Goal: Find contact information: Find contact information

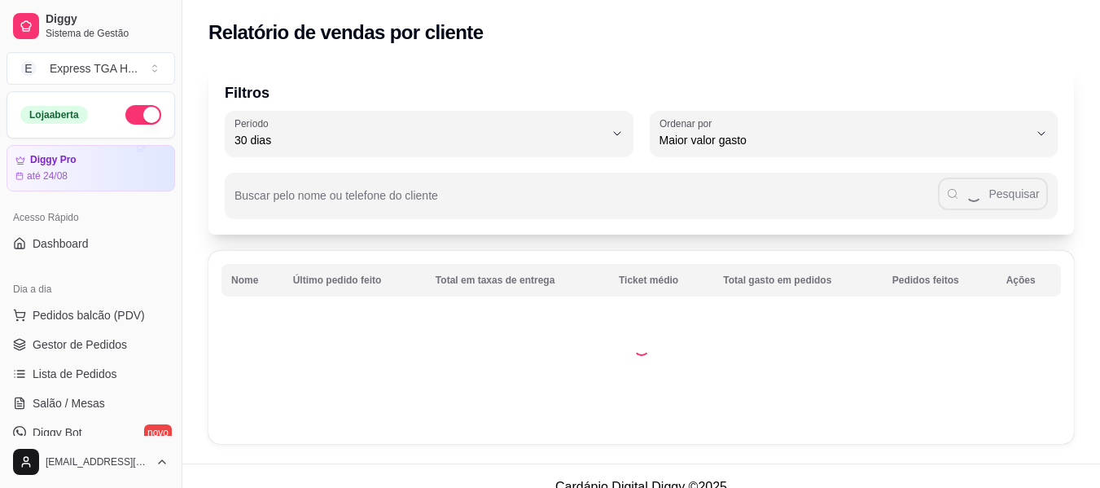
select select "30"
select select "HIGHEST_TOTAL_SPENT_WITH_ORDERS"
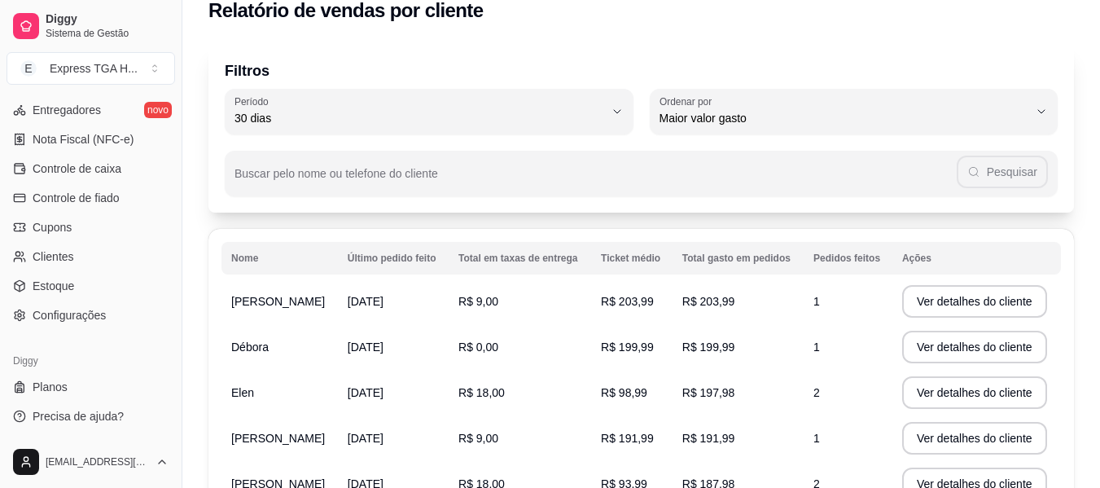
scroll to position [103, 0]
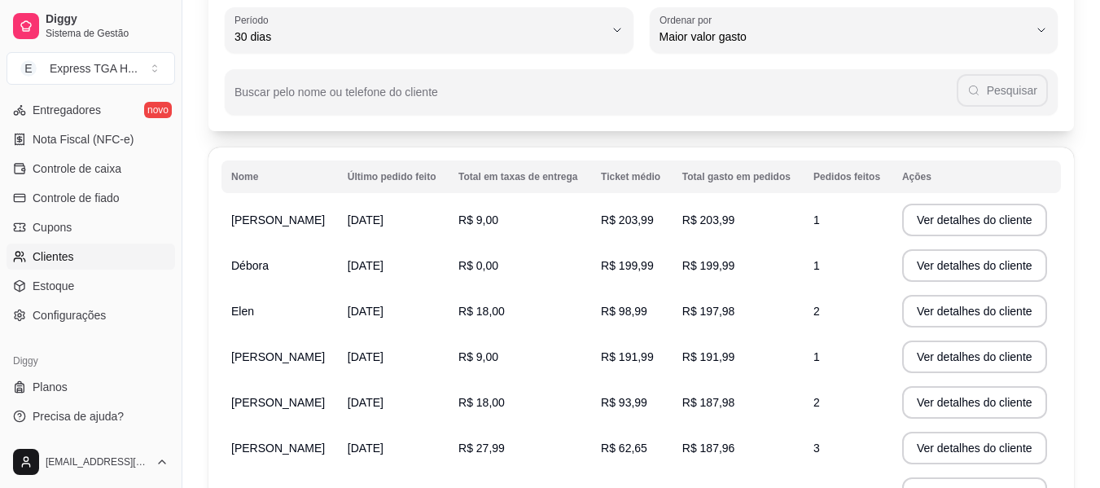
click at [59, 248] on span "Clientes" at bounding box center [54, 256] width 42 height 16
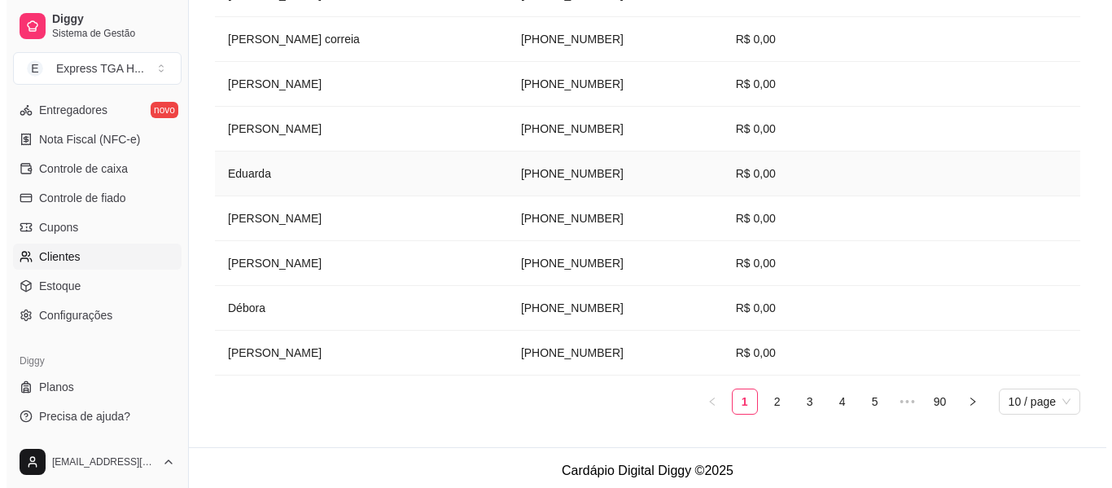
scroll to position [406, 0]
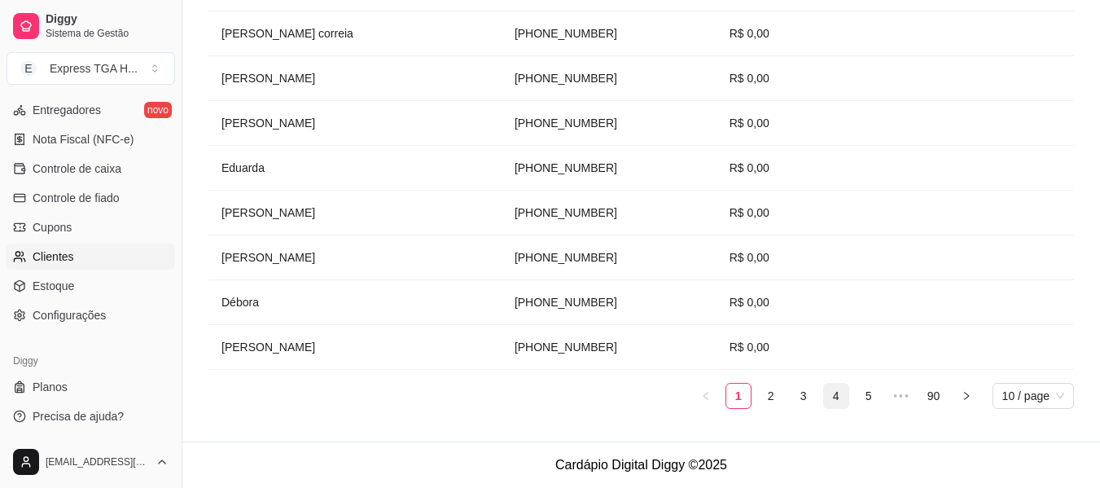
click at [826, 398] on link "4" at bounding box center [836, 395] width 24 height 24
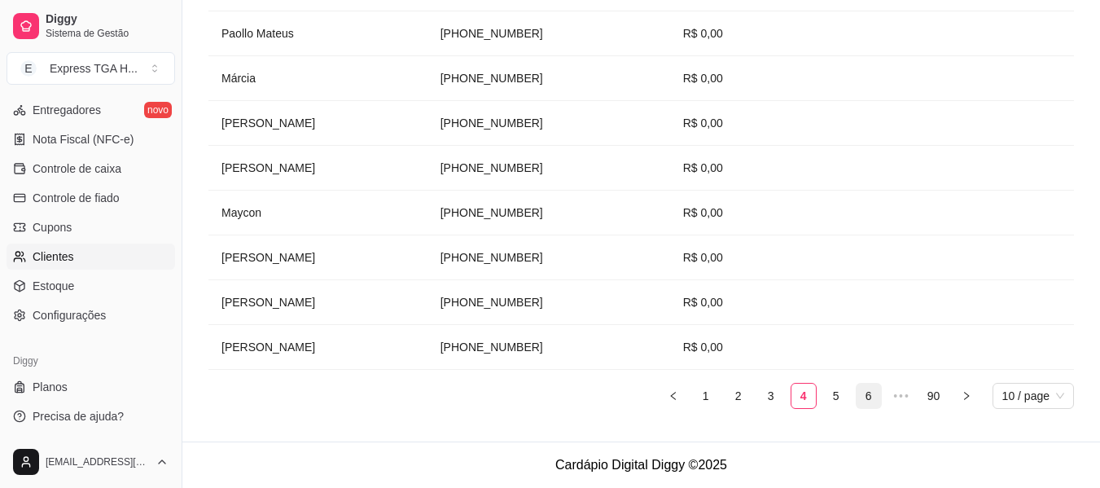
click at [870, 400] on link "6" at bounding box center [869, 395] width 24 height 24
click at [896, 397] on span "•••" at bounding box center [901, 396] width 26 height 26
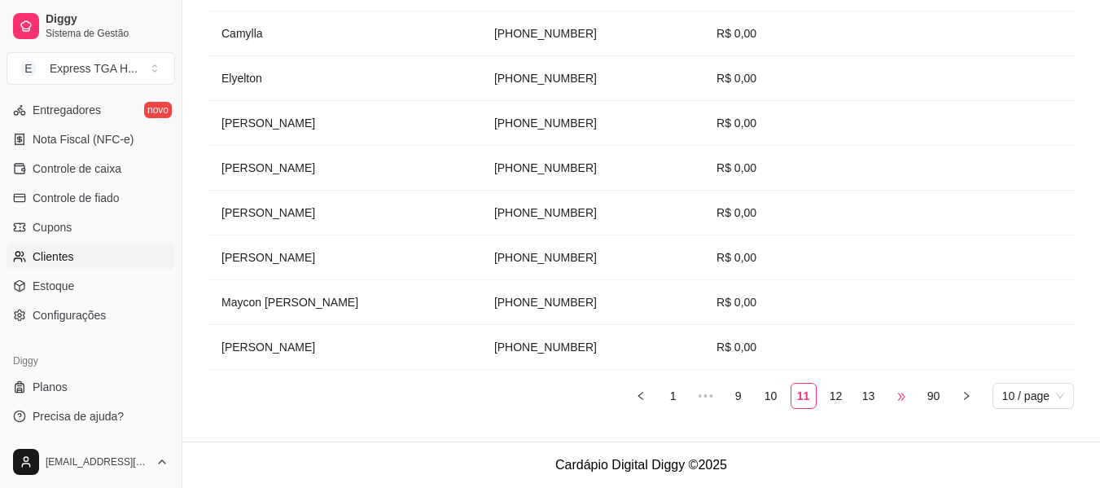
click at [908, 397] on span "•••" at bounding box center [901, 396] width 26 height 26
click at [902, 397] on span "•••" at bounding box center [901, 396] width 26 height 26
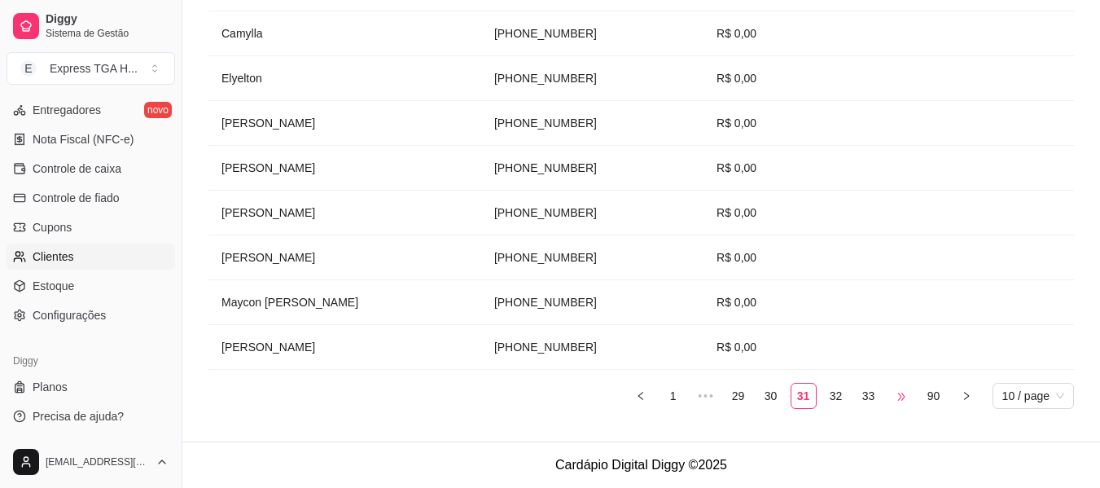
click at [902, 397] on span "•••" at bounding box center [901, 396] width 26 height 26
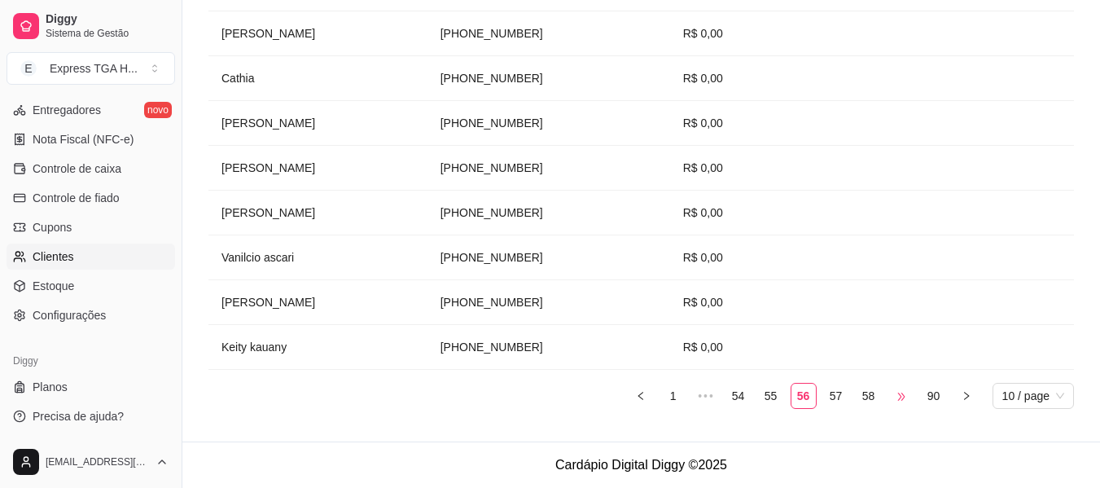
click at [890, 397] on span "•••" at bounding box center [901, 396] width 26 height 26
click at [881, 398] on ul "1 ••• 59 60 61 62 63 ••• 90 10 / page" at bounding box center [641, 396] width 866 height 26
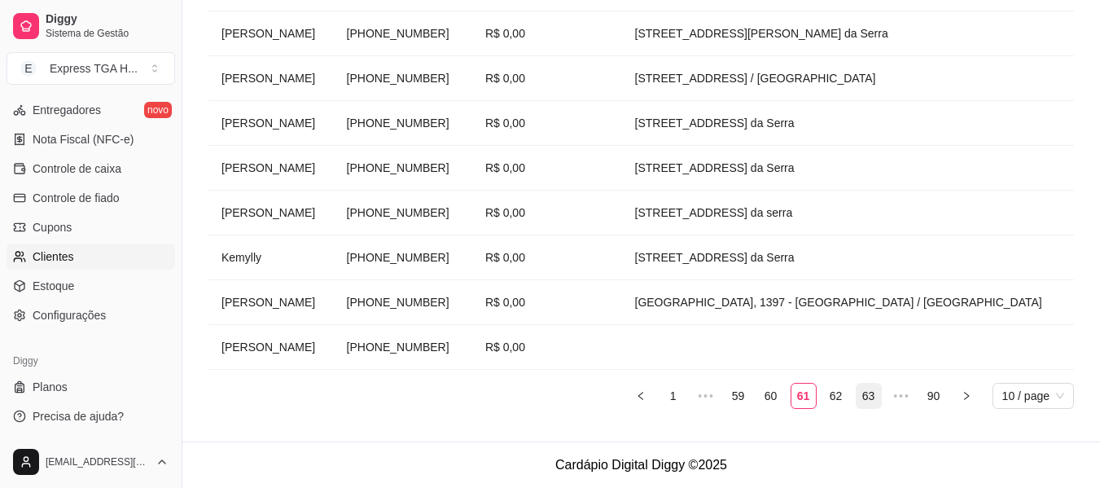
click at [875, 398] on link "63" at bounding box center [869, 395] width 24 height 24
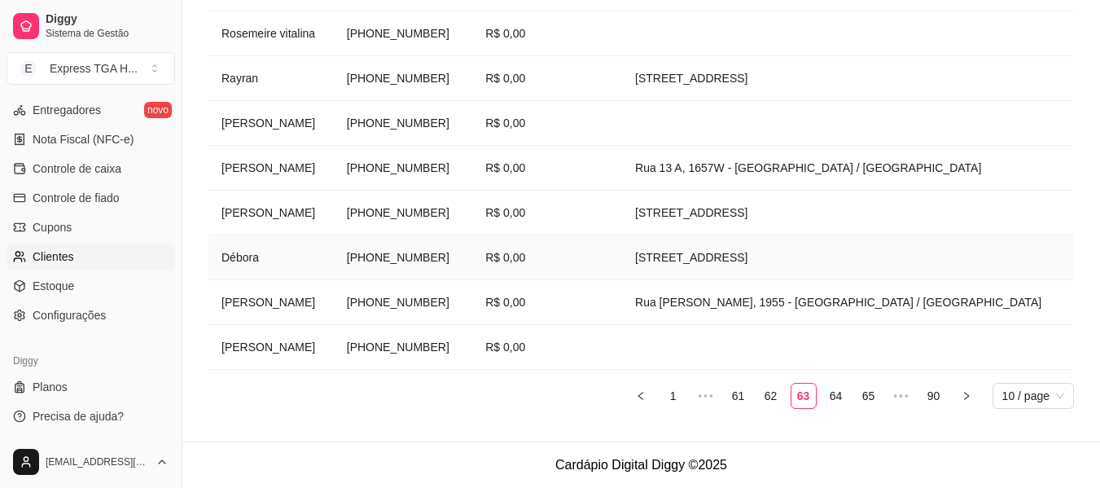
click at [387, 260] on td "[PHONE_NUMBER]" at bounding box center [403, 257] width 138 height 45
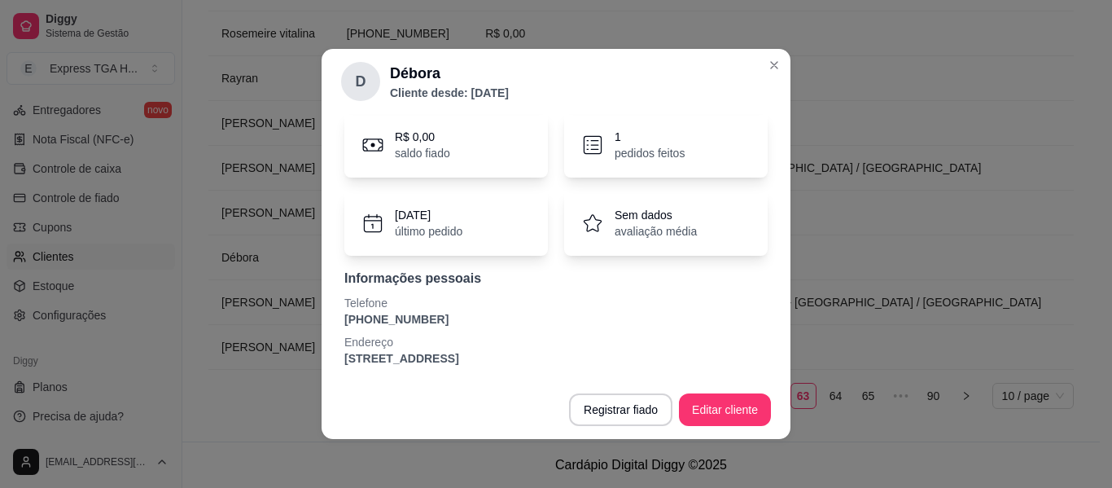
scroll to position [141, 0]
click at [388, 302] on p "Telefone" at bounding box center [555, 300] width 423 height 16
click at [395, 321] on p "[PHONE_NUMBER]" at bounding box center [555, 317] width 423 height 16
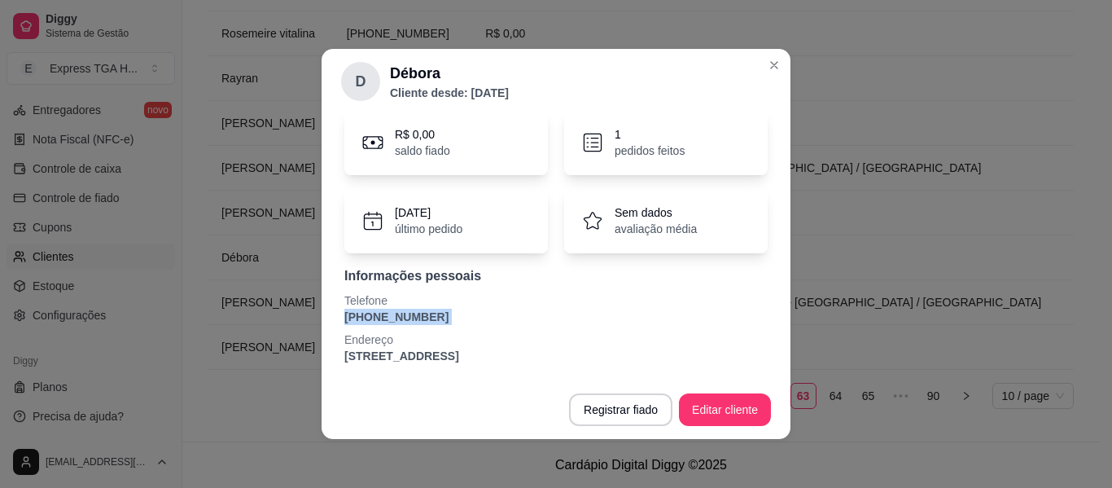
click at [395, 321] on p "[PHONE_NUMBER]" at bounding box center [555, 317] width 423 height 16
copy p "[PHONE_NUMBER]"
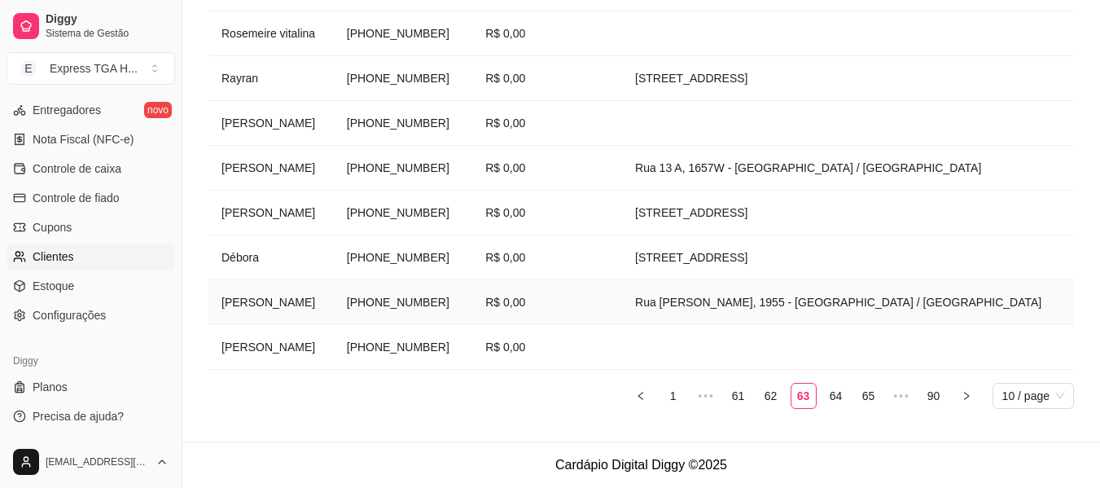
click at [244, 299] on td "[PERSON_NAME]" at bounding box center [270, 302] width 125 height 45
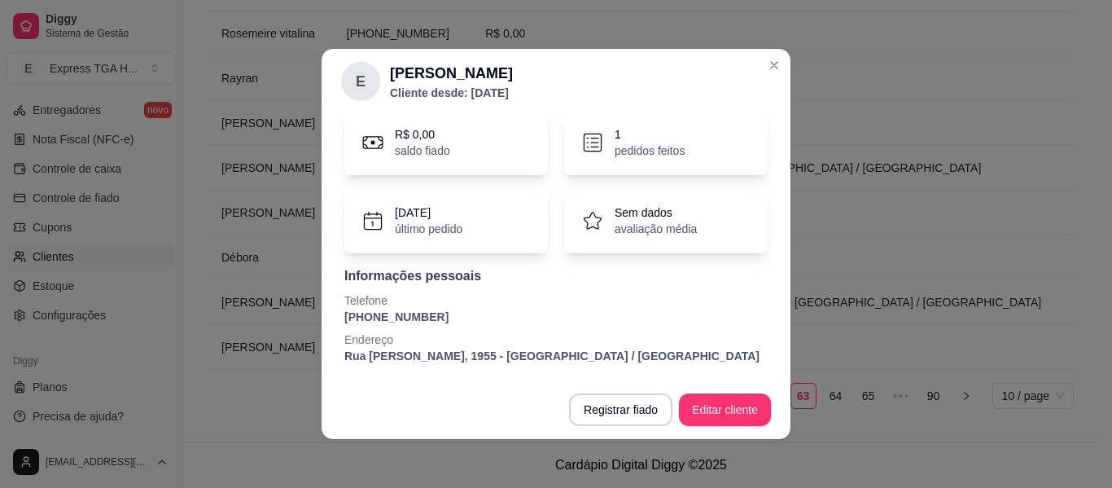
click at [396, 309] on p "[PHONE_NUMBER]" at bounding box center [555, 317] width 423 height 16
copy p "[PHONE_NUMBER]"
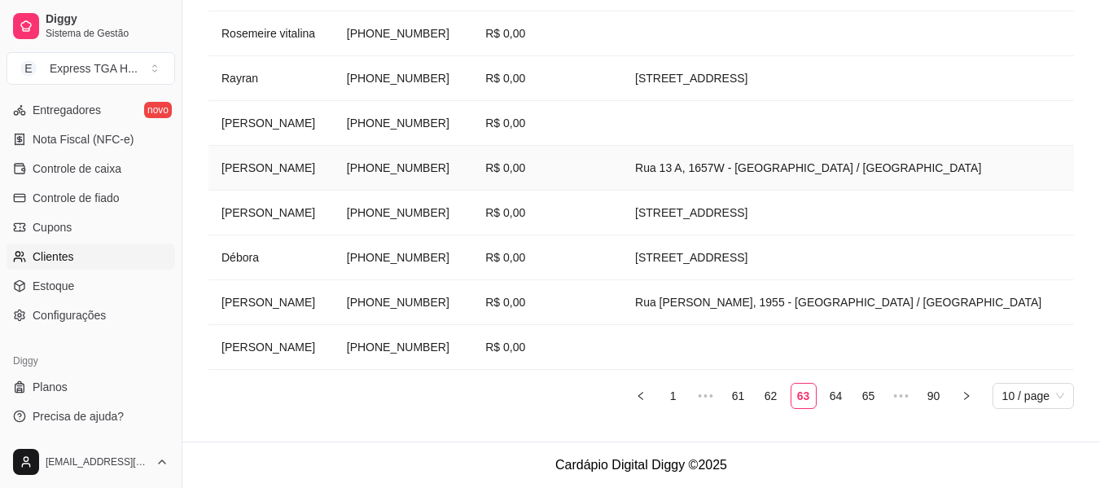
click at [230, 173] on td "[PERSON_NAME]" at bounding box center [270, 168] width 125 height 45
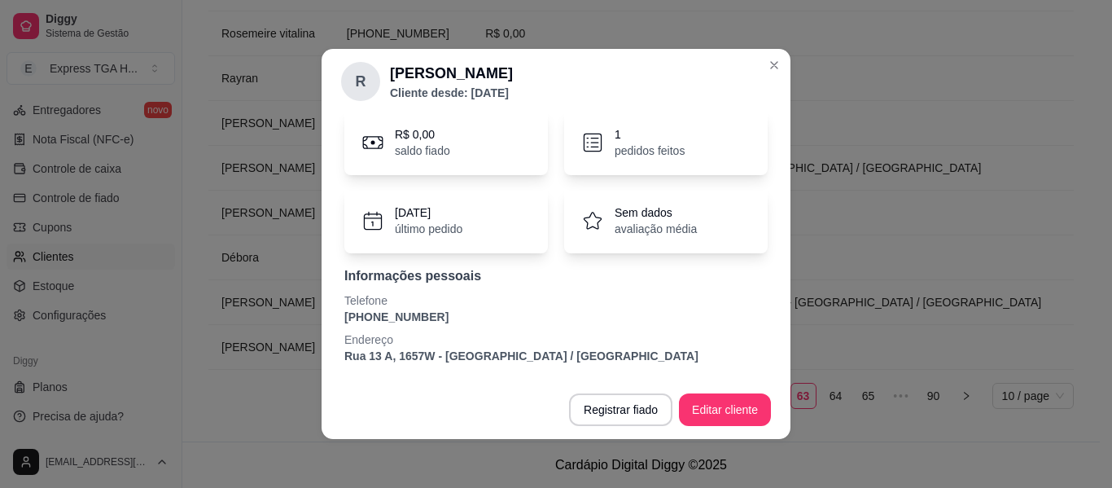
click at [392, 314] on p "[PHONE_NUMBER]" at bounding box center [555, 317] width 423 height 16
copy p "[PHONE_NUMBER]"
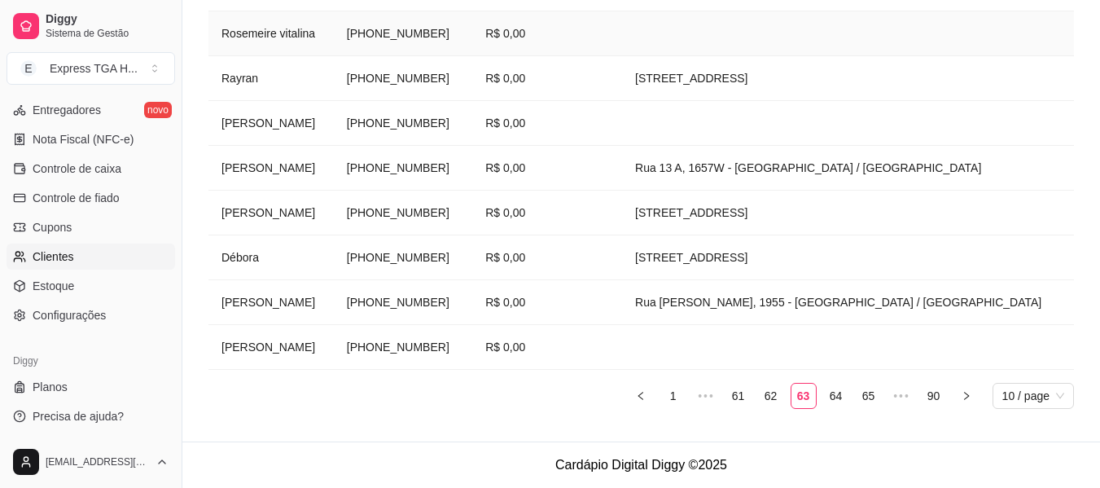
click at [234, 50] on td "Rosemeire vitalina" at bounding box center [270, 33] width 125 height 45
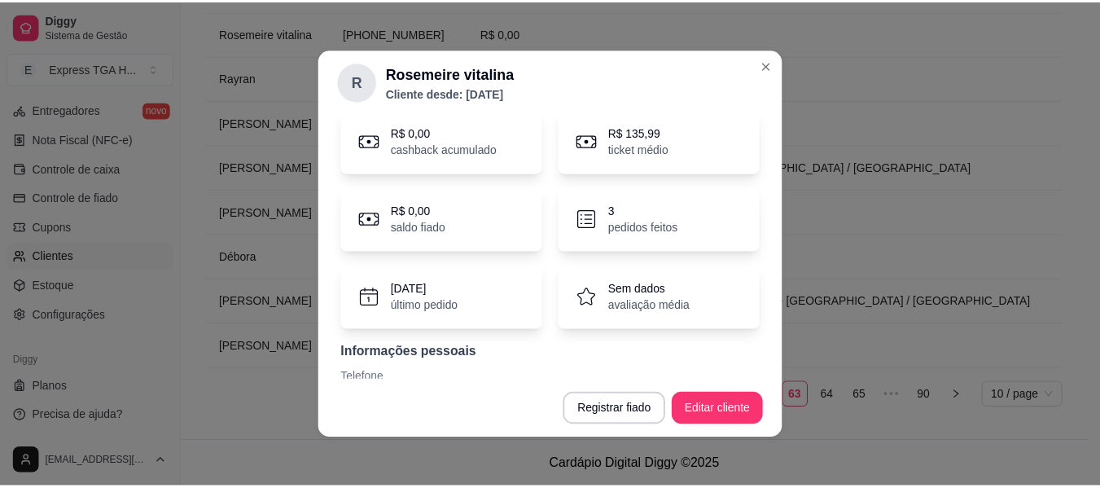
scroll to position [102, 0]
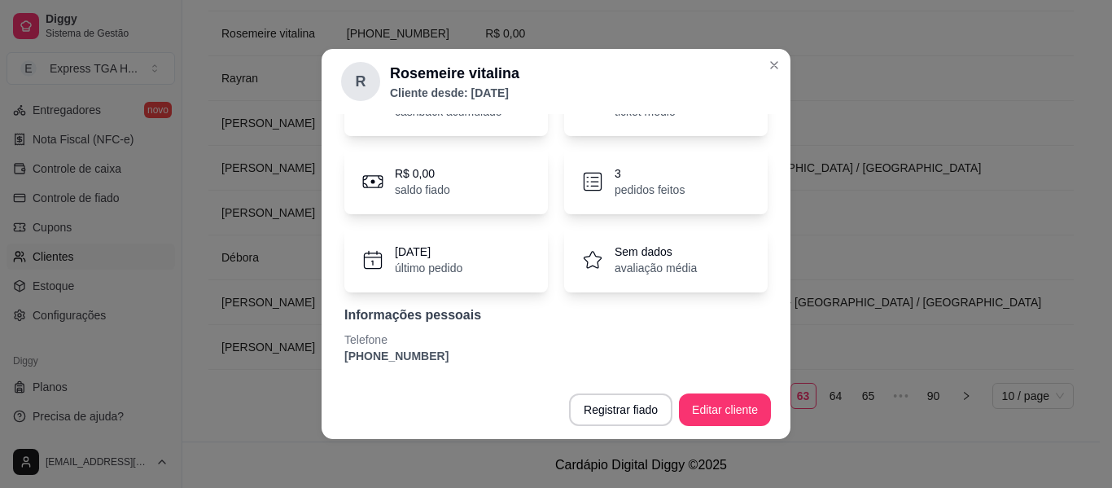
click at [397, 357] on p "[PHONE_NUMBER]" at bounding box center [555, 356] width 423 height 16
copy section "[PHONE_NUMBER] Registrar fiado Editar cliente"
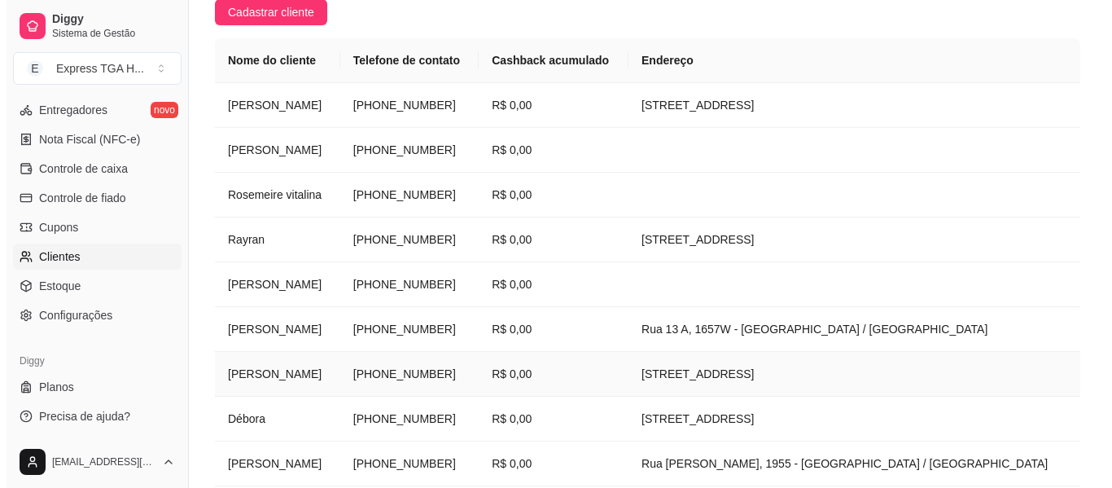
scroll to position [243, 0]
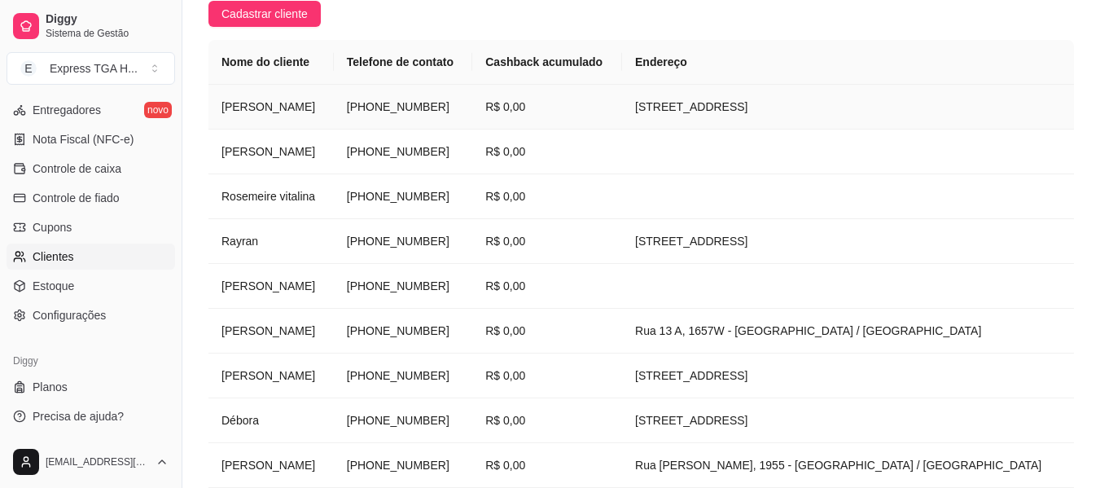
click at [258, 105] on td "[PERSON_NAME]" at bounding box center [270, 107] width 125 height 45
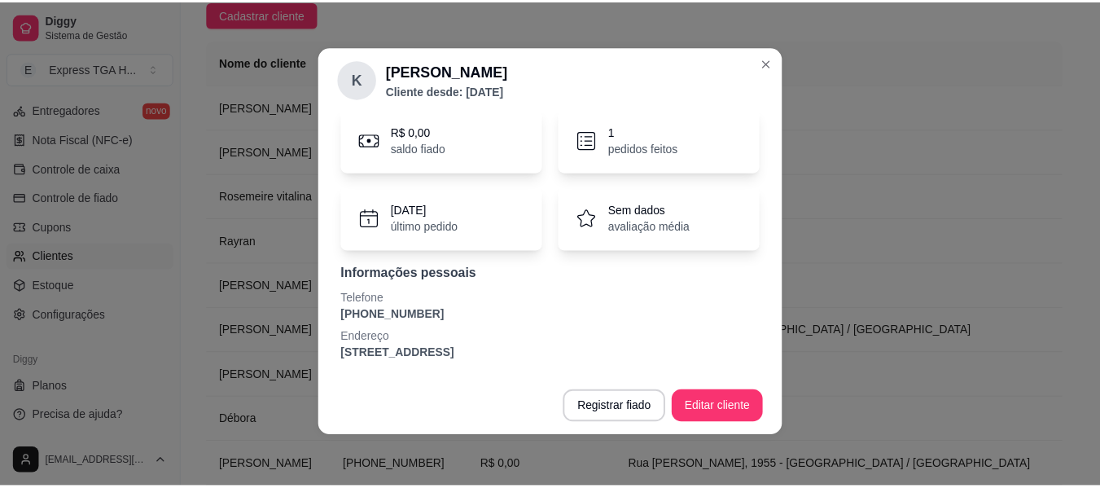
scroll to position [3, 0]
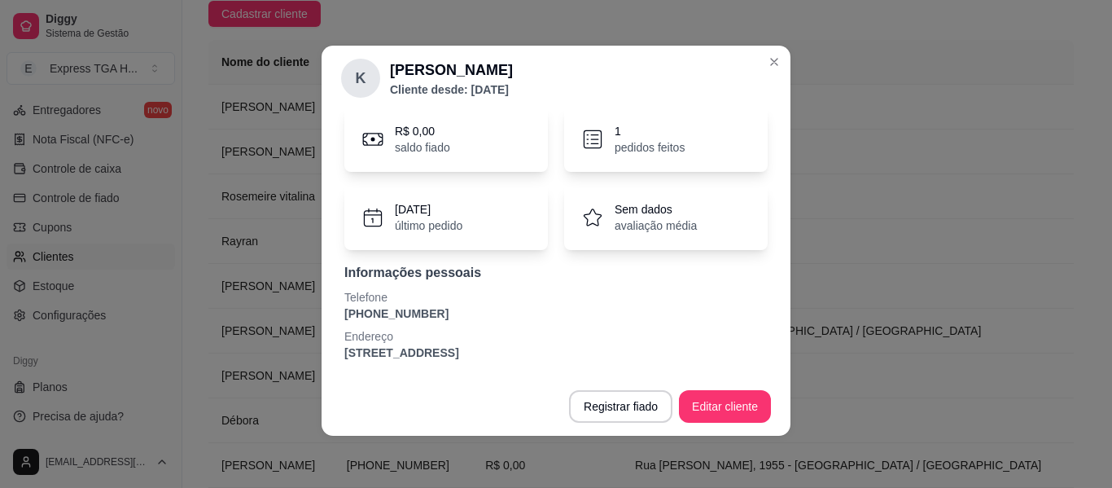
click at [393, 317] on p "[PHONE_NUMBER]" at bounding box center [555, 313] width 423 height 16
copy p "[PHONE_NUMBER]"
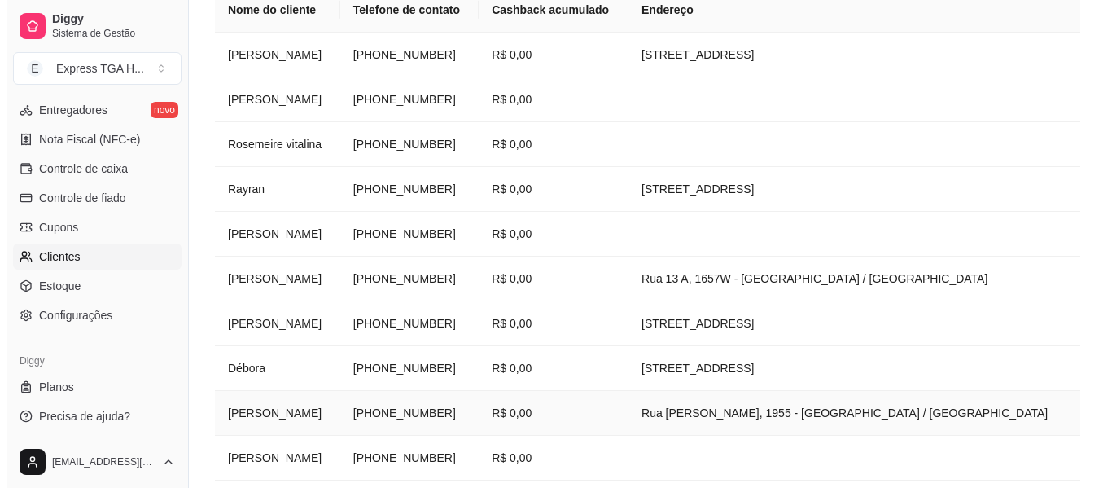
scroll to position [325, 0]
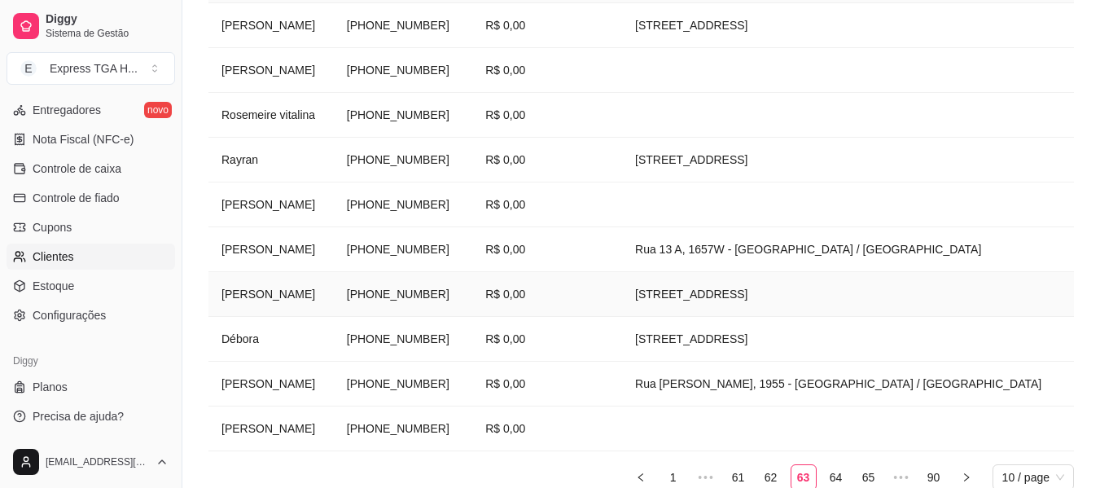
click at [699, 278] on td "[STREET_ADDRESS]" at bounding box center [848, 294] width 452 height 45
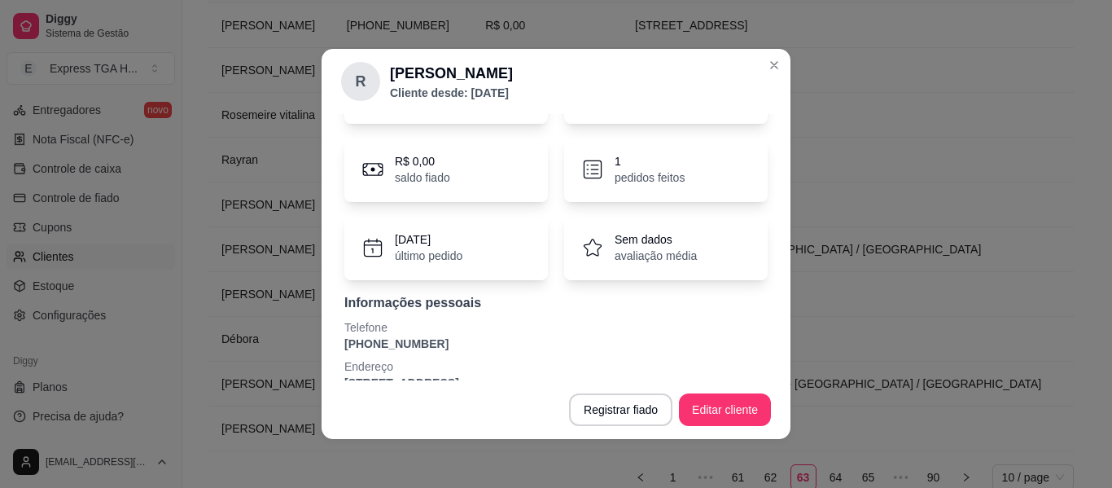
scroll to position [141, 0]
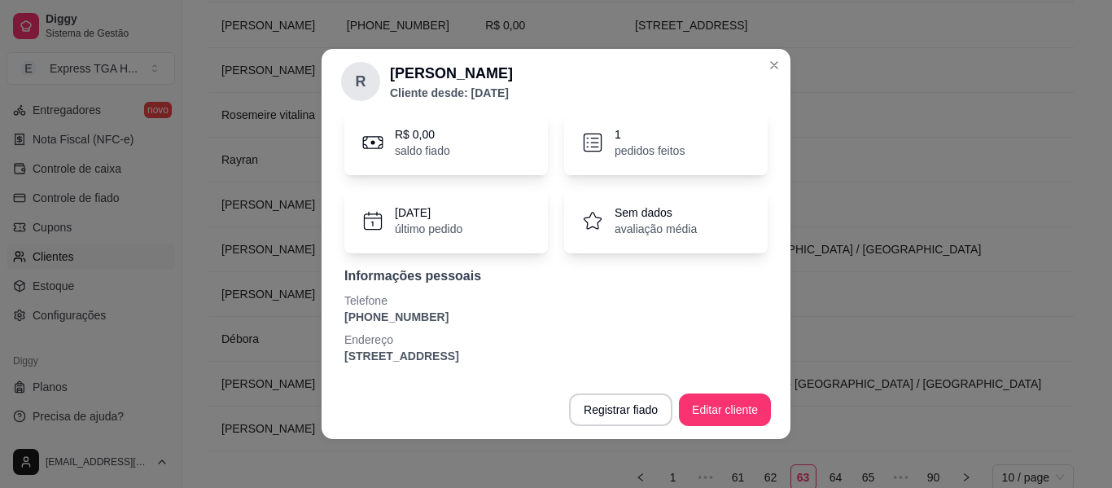
click at [414, 322] on p "[PHONE_NUMBER]" at bounding box center [555, 317] width 423 height 16
click at [415, 322] on p "[PHONE_NUMBER]" at bounding box center [555, 317] width 423 height 16
copy p "[PHONE_NUMBER]"
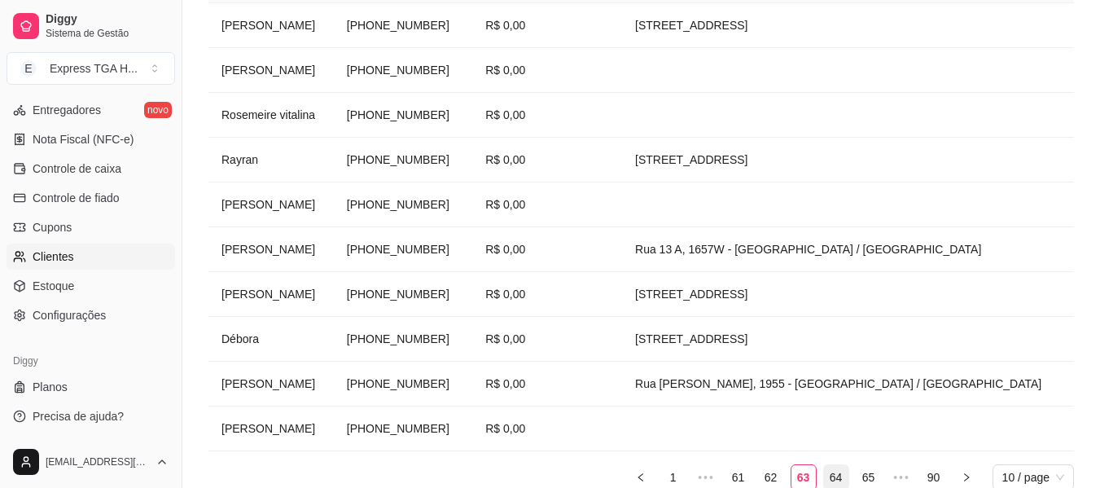
click at [839, 471] on link "64" at bounding box center [836, 477] width 24 height 24
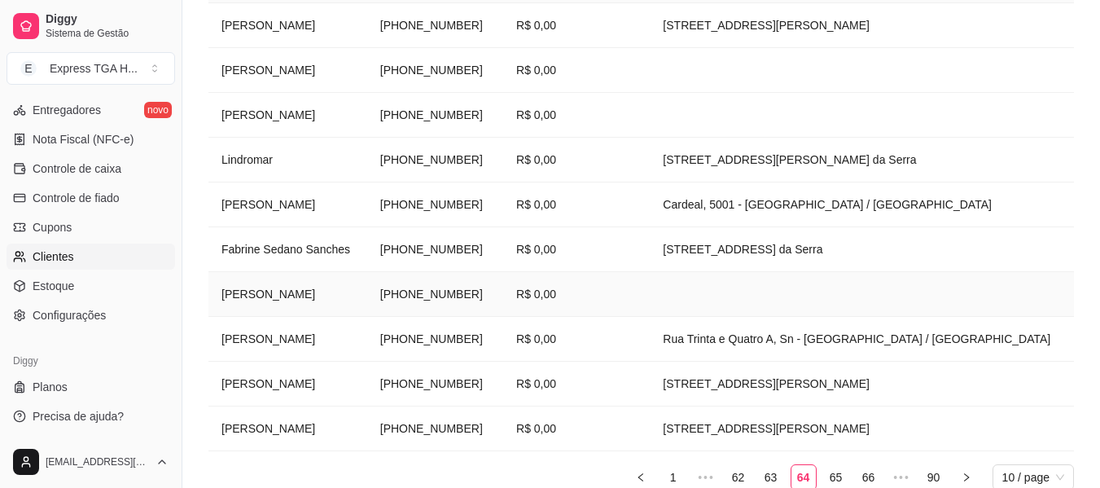
click at [265, 301] on td "[PERSON_NAME]" at bounding box center [287, 294] width 159 height 45
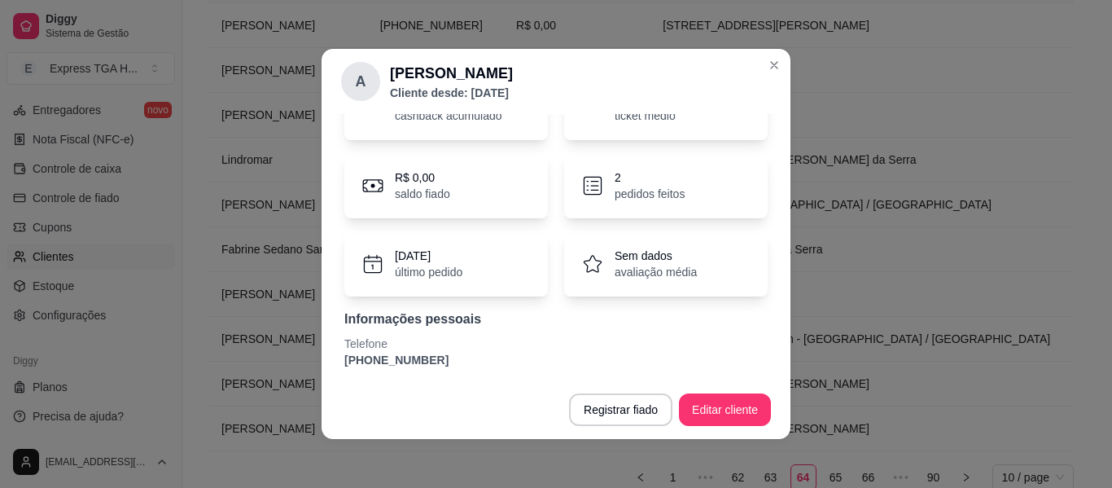
scroll to position [102, 0]
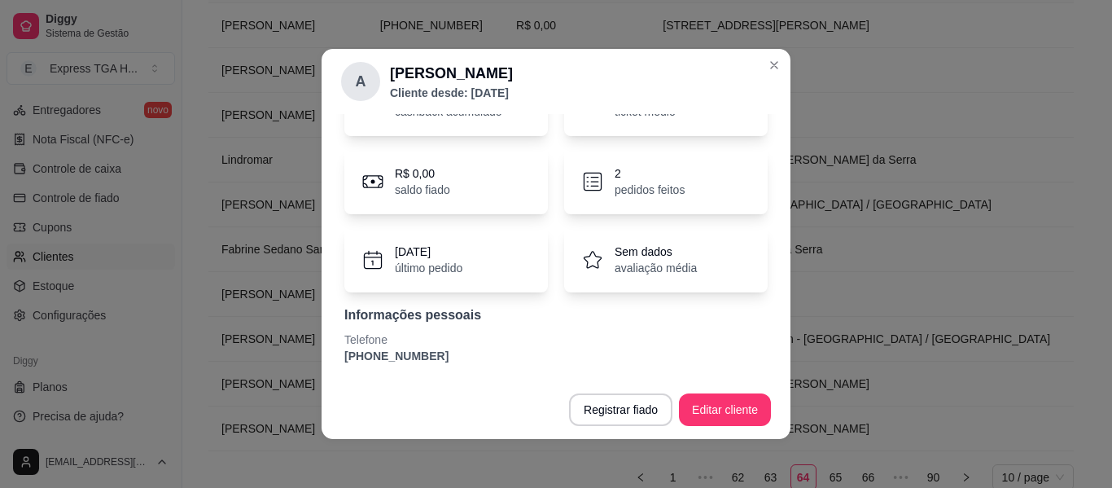
click at [391, 341] on p "Telefone" at bounding box center [555, 339] width 423 height 16
click at [392, 356] on p "[PHONE_NUMBER]" at bounding box center [555, 356] width 423 height 16
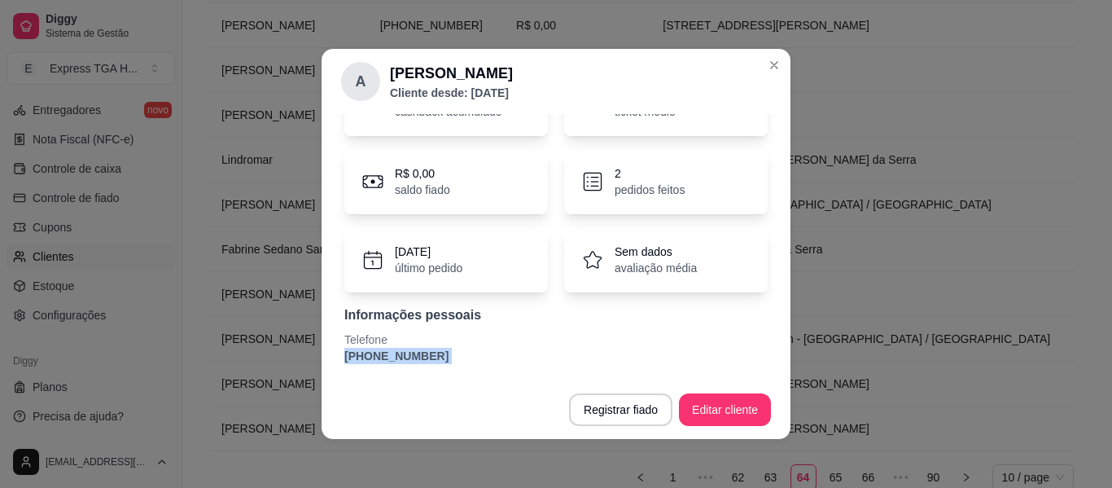
copy section "[PHONE_NUMBER] Registrar fiado Editar cliente"
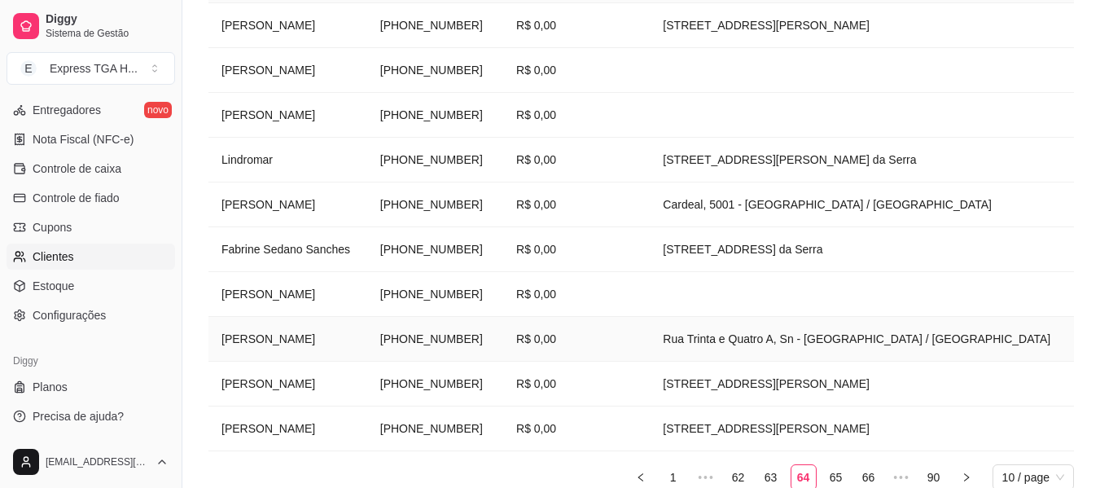
click at [268, 342] on td "[PERSON_NAME]" at bounding box center [287, 339] width 159 height 45
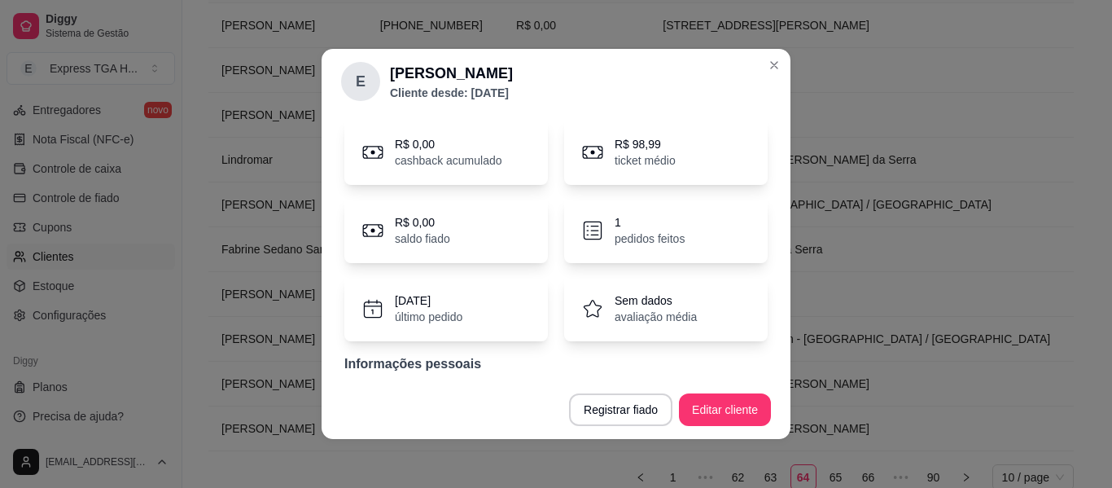
scroll to position [81, 0]
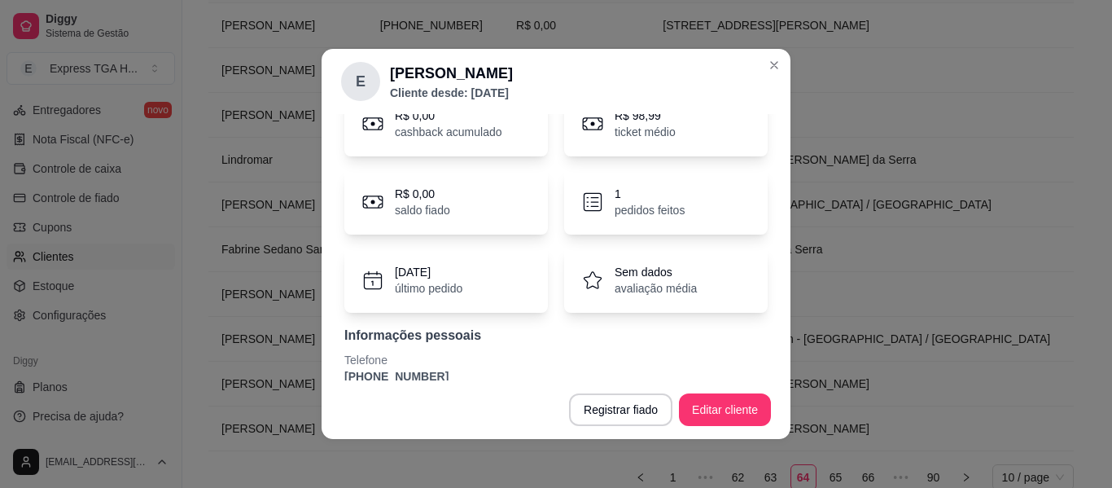
click at [376, 379] on p "[PHONE_NUMBER]" at bounding box center [555, 376] width 423 height 16
copy p "[PHONE_NUMBER]"
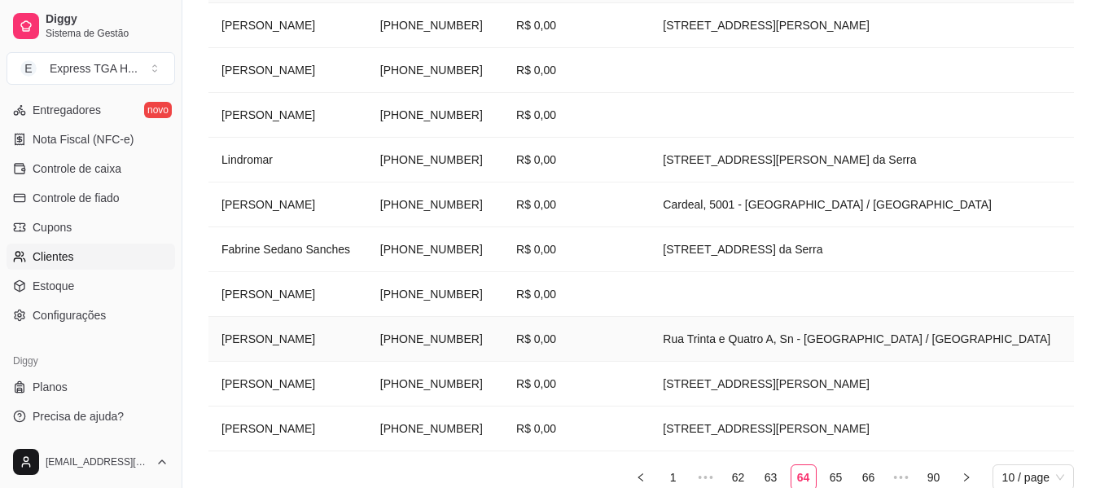
click at [235, 341] on td "[PERSON_NAME]" at bounding box center [287, 339] width 159 height 45
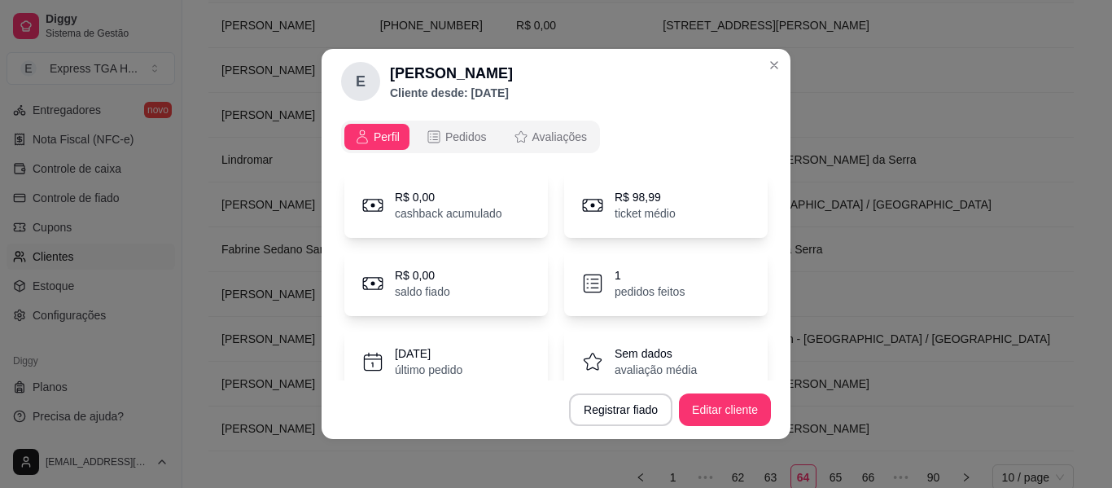
scroll to position [3, 0]
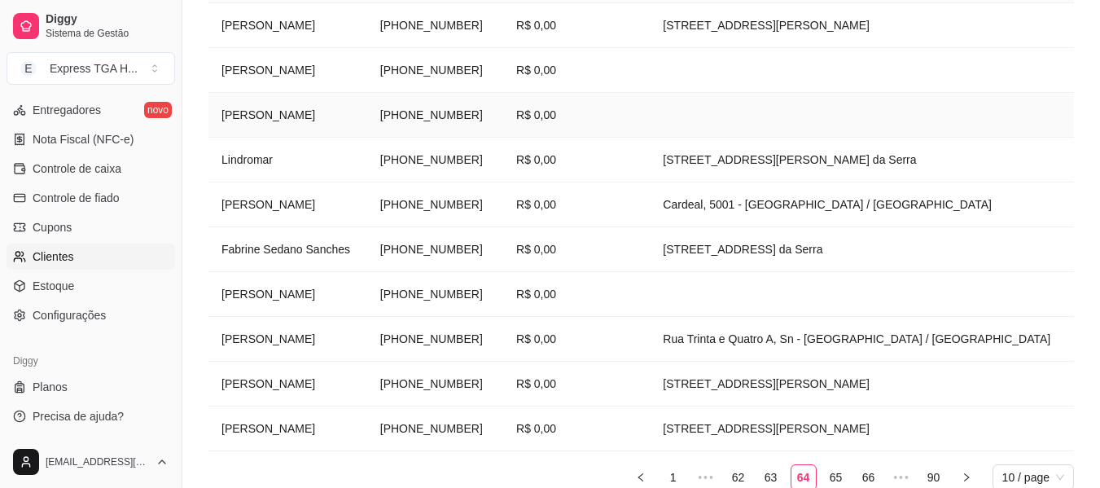
click at [232, 109] on td "[PERSON_NAME]" at bounding box center [287, 115] width 159 height 45
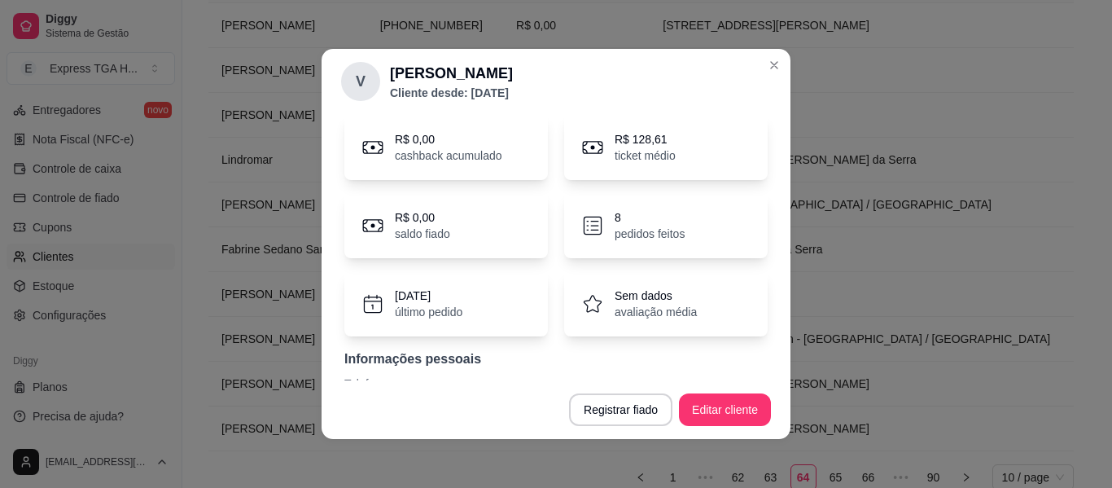
scroll to position [102, 0]
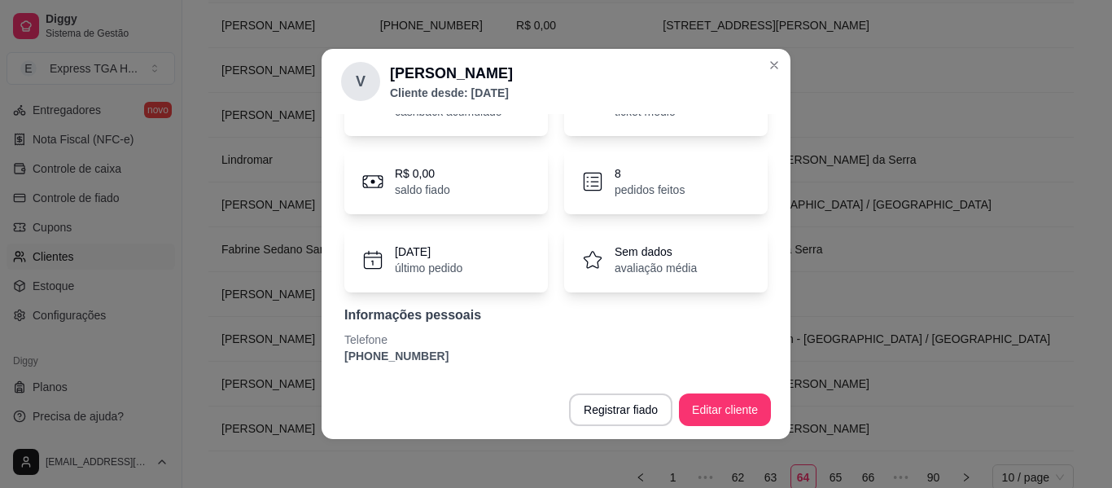
click at [382, 356] on p "[PHONE_NUMBER]" at bounding box center [555, 356] width 423 height 16
copy section "[PHONE_NUMBER] Registrar fiado Editar cliente"
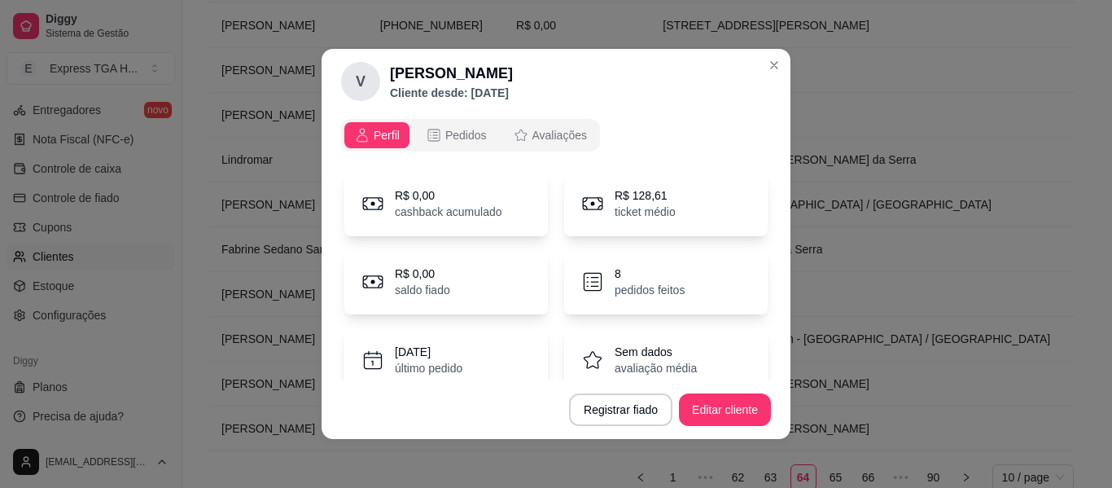
scroll to position [0, 0]
click at [638, 197] on p "R$ 128,61" at bounding box center [645, 197] width 61 height 16
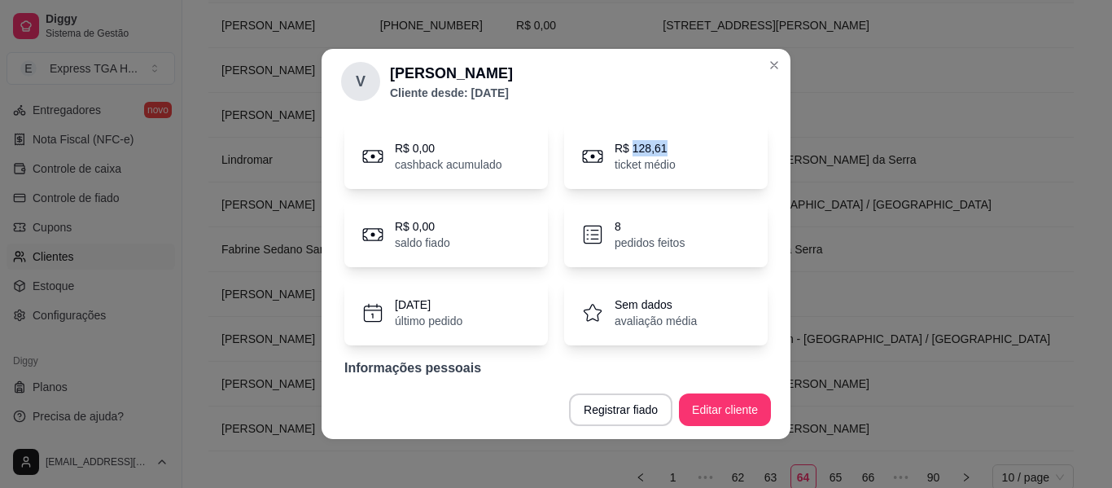
scroll to position [20, 0]
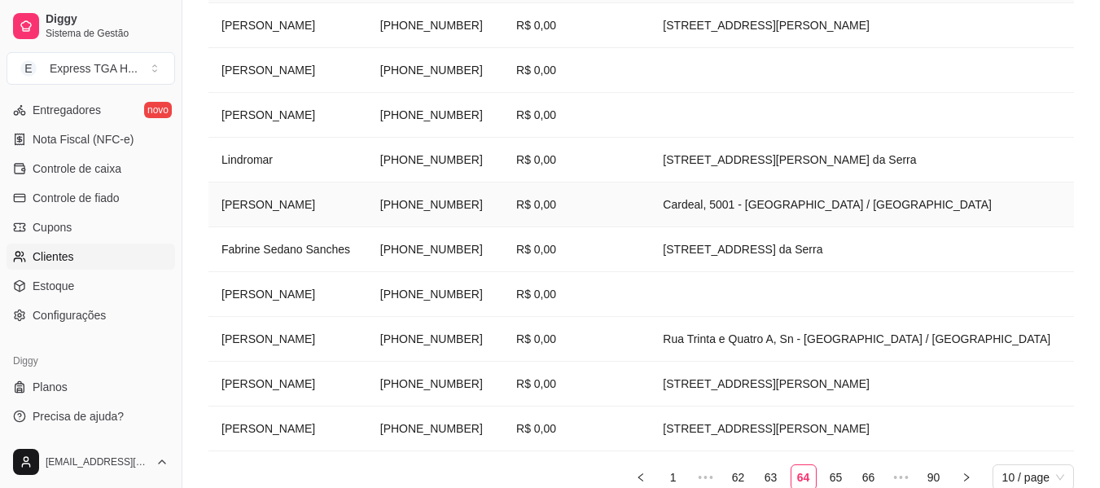
click at [234, 208] on td "[PERSON_NAME]" at bounding box center [287, 204] width 159 height 45
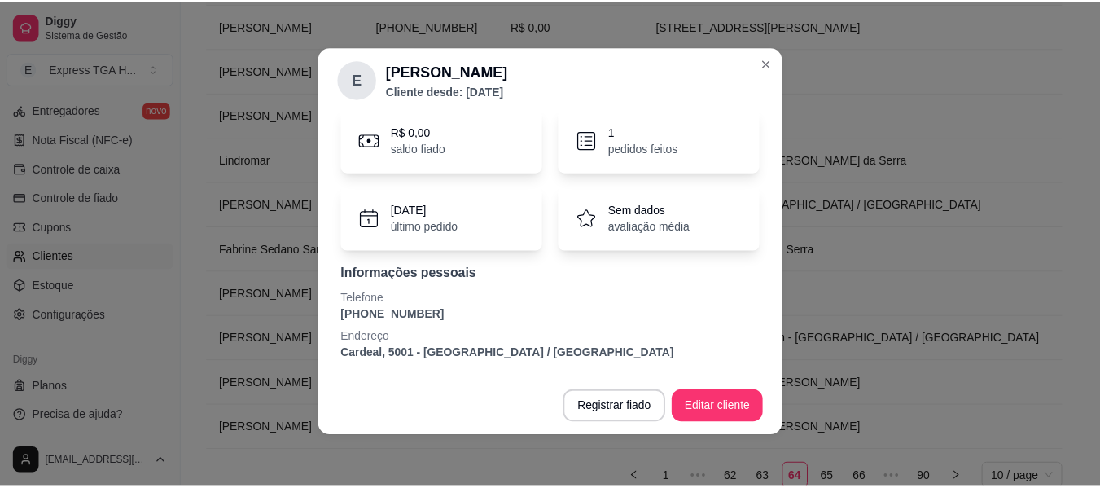
scroll to position [3, 0]
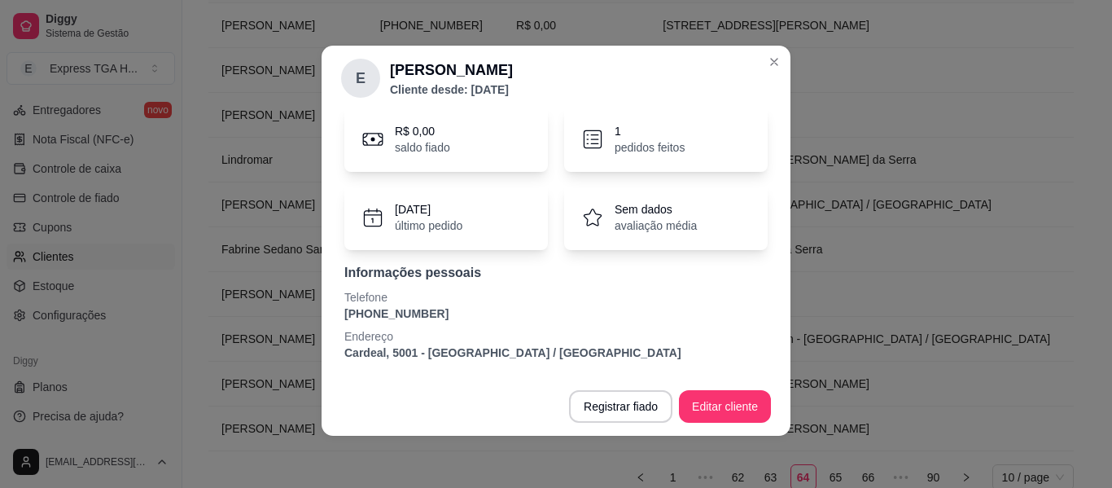
click at [388, 318] on p "[PHONE_NUMBER]" at bounding box center [555, 313] width 423 height 16
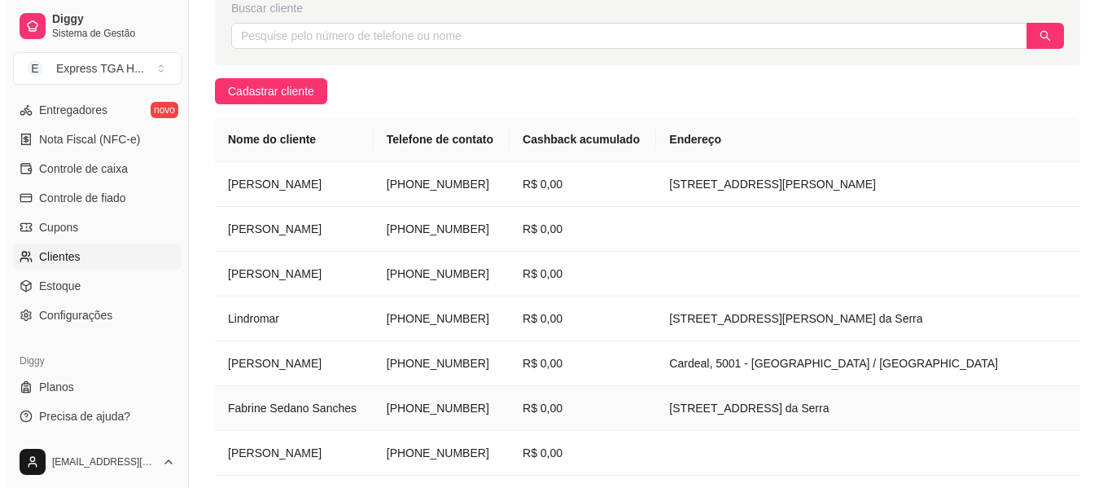
scroll to position [162, 0]
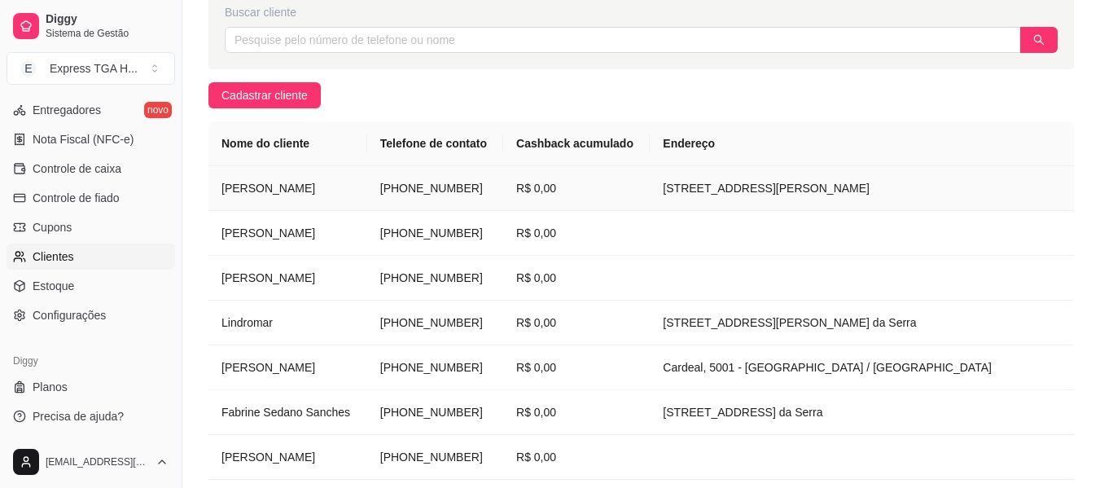
click at [264, 192] on td "[PERSON_NAME]" at bounding box center [287, 188] width 159 height 45
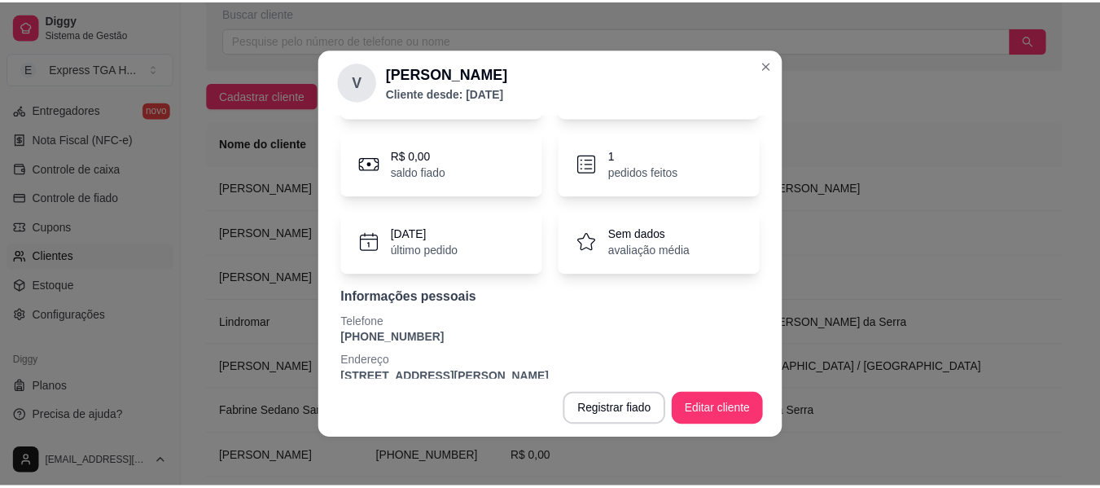
scroll to position [141, 0]
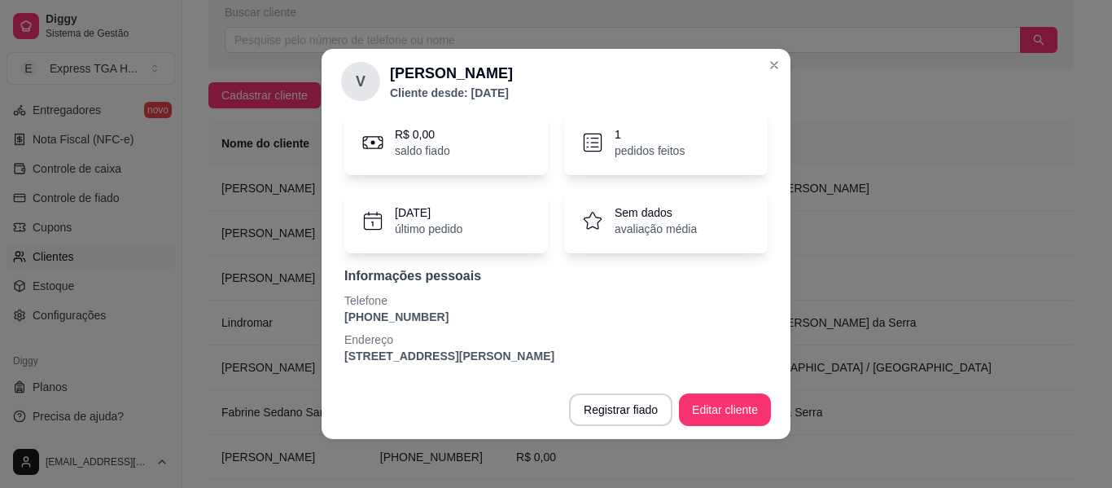
click at [403, 318] on p "[PHONE_NUMBER]" at bounding box center [555, 317] width 423 height 16
click at [931, 322] on td "[STREET_ADDRESS][PERSON_NAME] da Serra" at bounding box center [862, 322] width 424 height 45
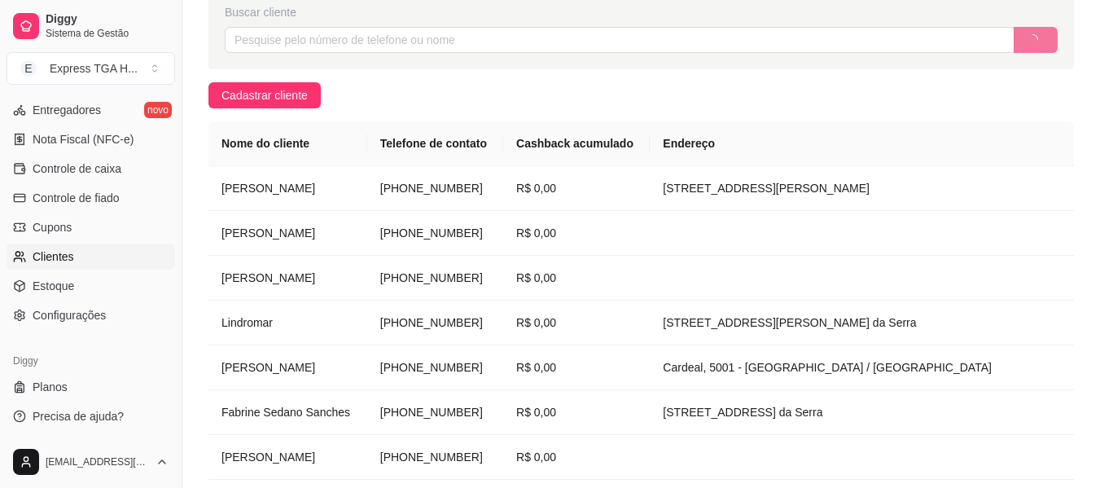
click at [769, 64] on div "Buscar cliente" at bounding box center [641, 28] width 866 height 81
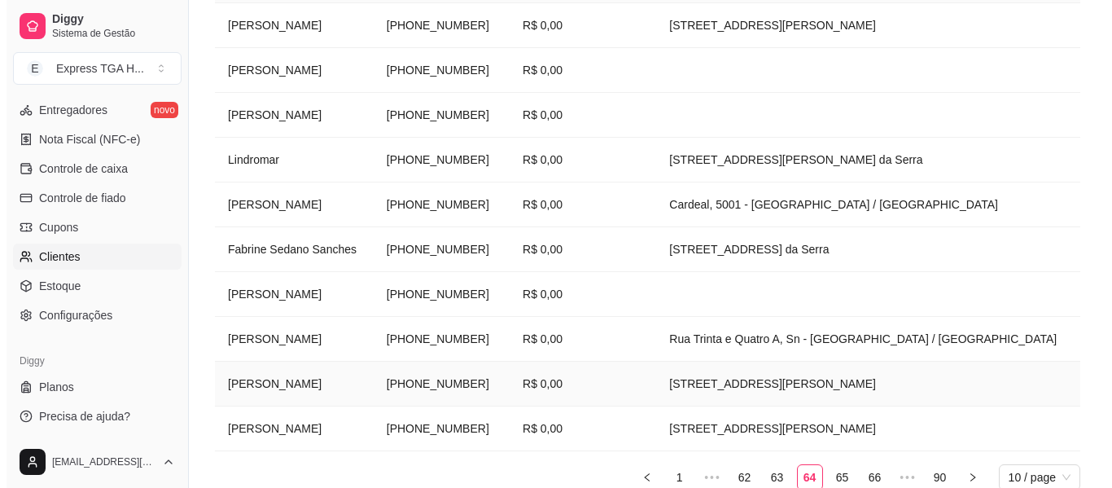
scroll to position [406, 0]
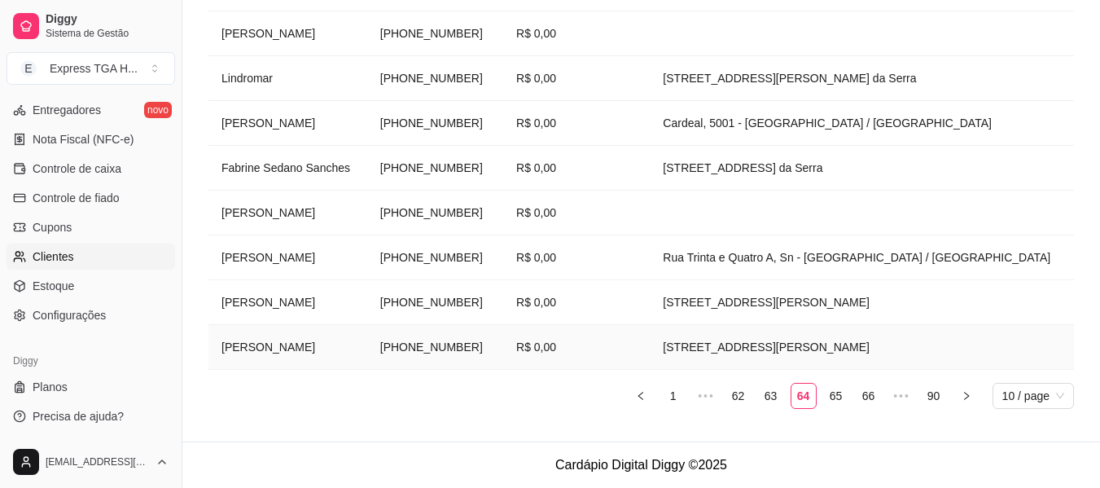
click at [313, 351] on td "[PERSON_NAME]" at bounding box center [287, 347] width 159 height 45
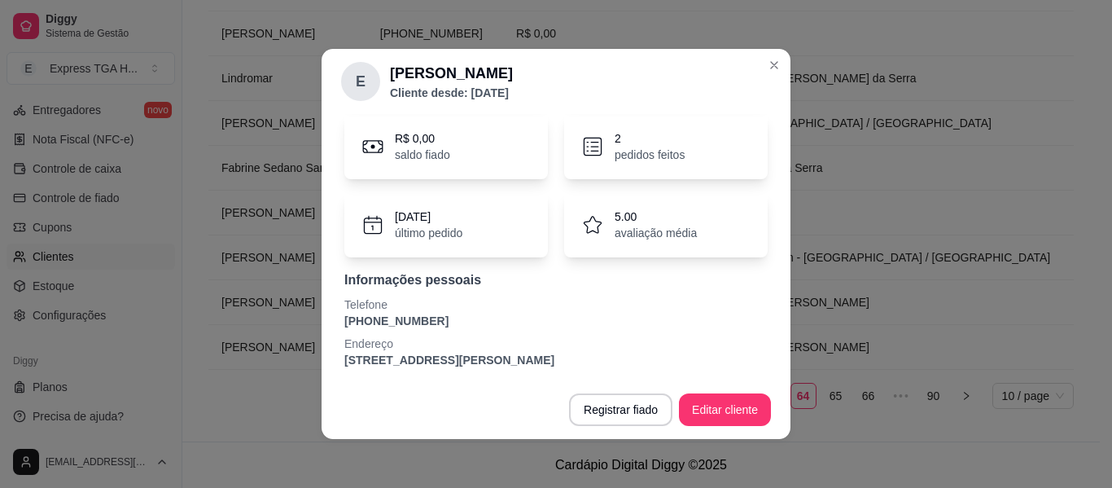
scroll to position [141, 0]
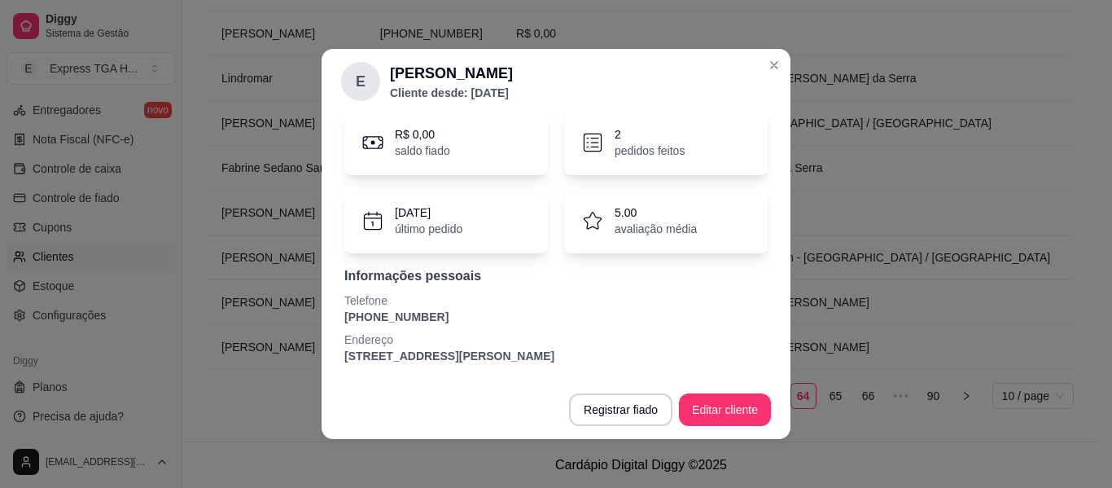
click at [400, 318] on p "[PHONE_NUMBER]" at bounding box center [555, 317] width 423 height 16
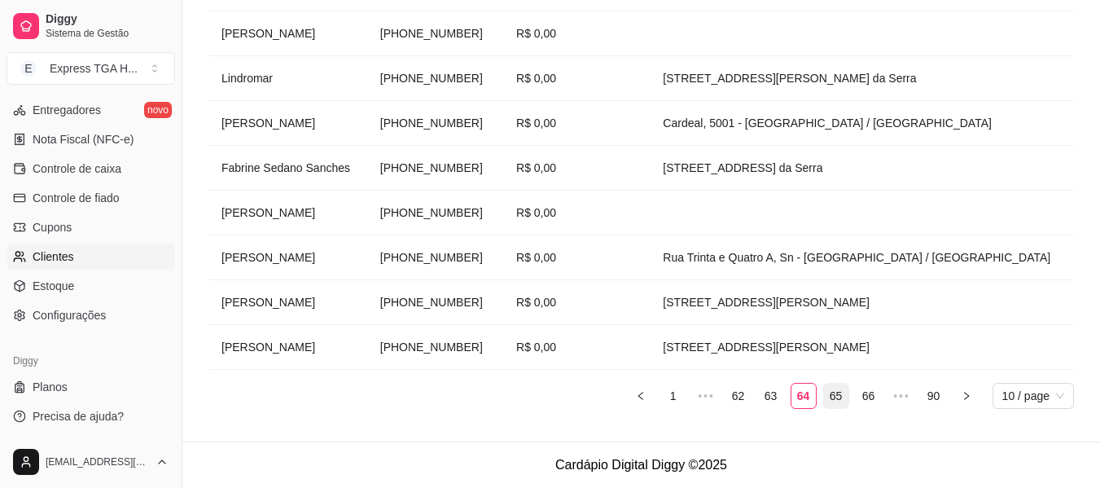
click at [835, 395] on link "65" at bounding box center [836, 395] width 24 height 24
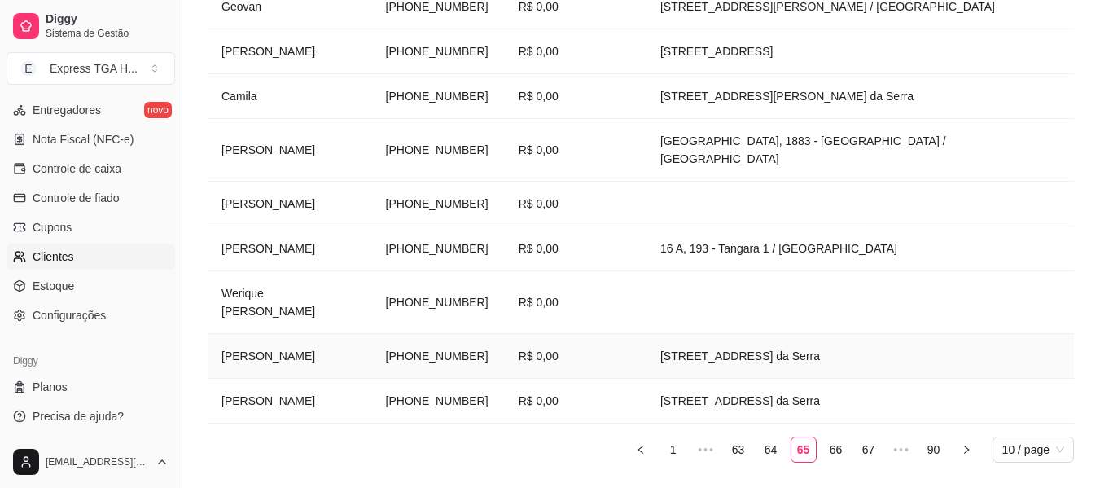
click at [219, 334] on td "[PERSON_NAME]" at bounding box center [290, 356] width 164 height 45
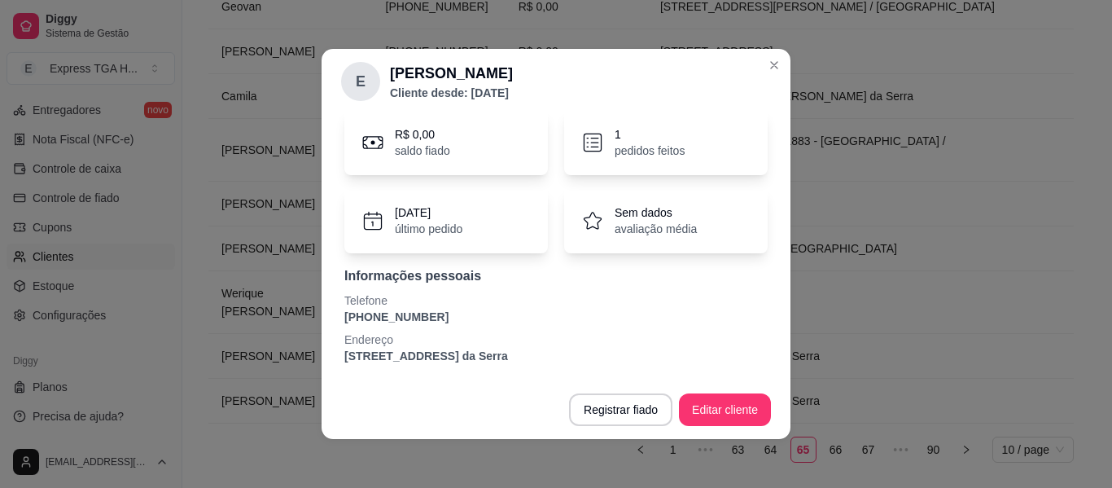
click at [388, 320] on p "[PHONE_NUMBER]" at bounding box center [555, 317] width 423 height 16
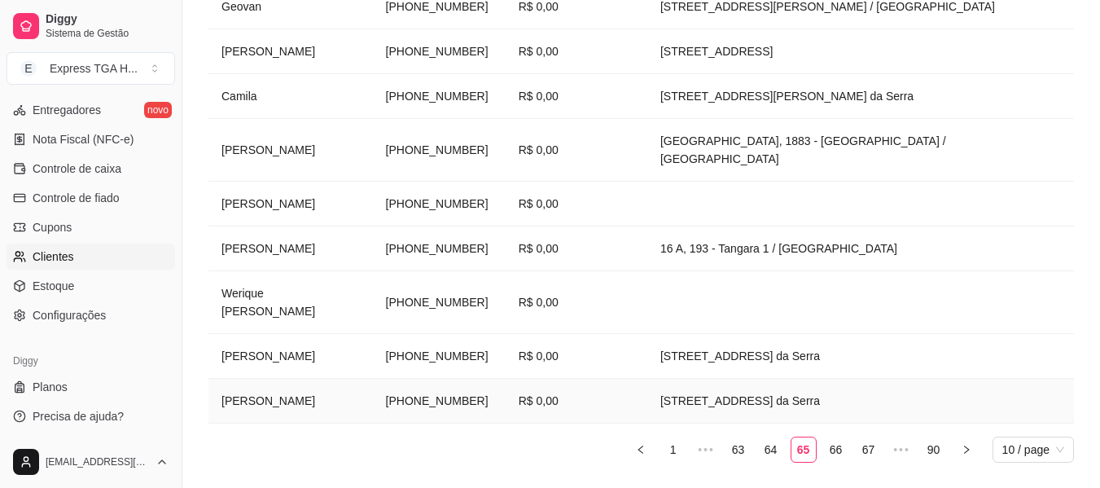
click at [373, 379] on td "[PERSON_NAME]" at bounding box center [290, 401] width 164 height 45
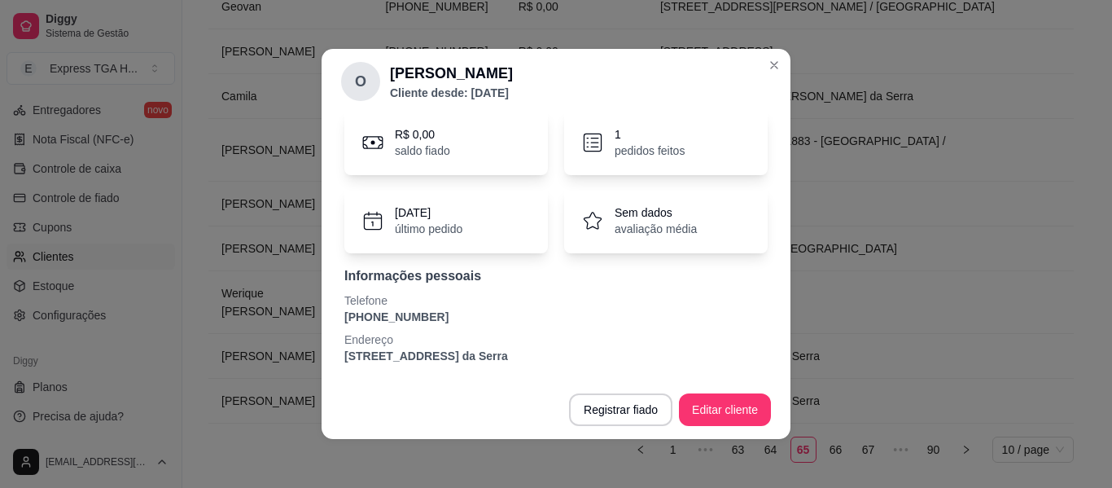
click at [397, 321] on p "[PHONE_NUMBER]" at bounding box center [555, 317] width 423 height 16
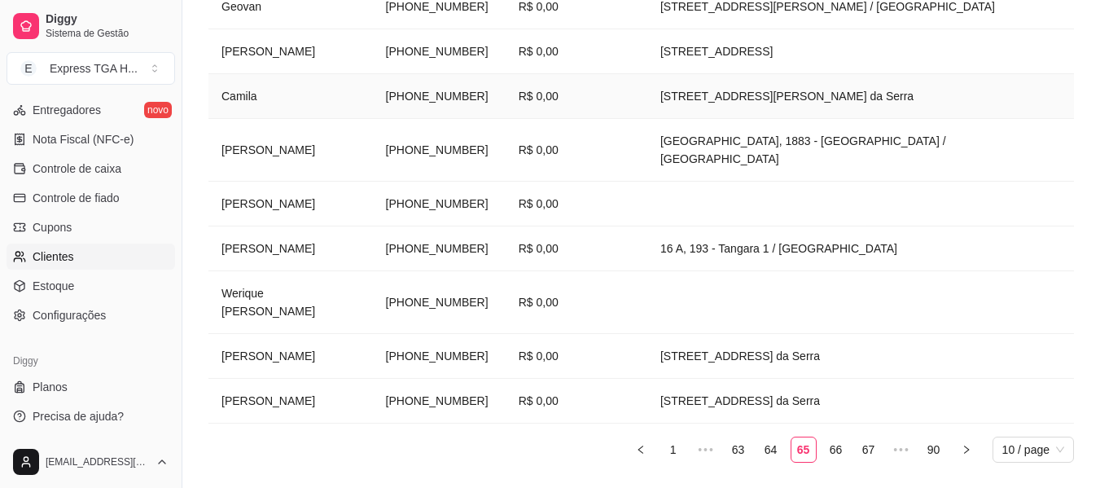
click at [244, 80] on td "Camila" at bounding box center [290, 96] width 164 height 45
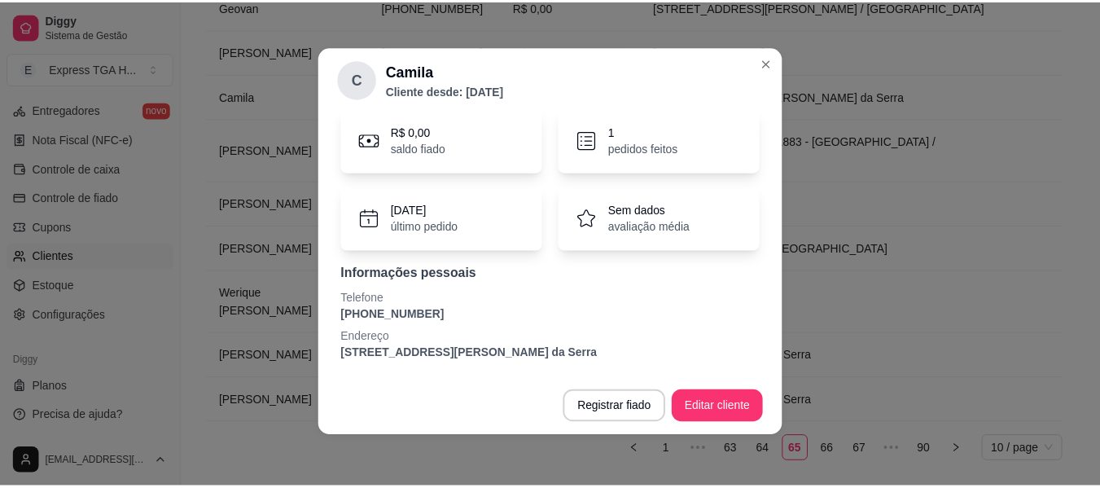
scroll to position [3, 0]
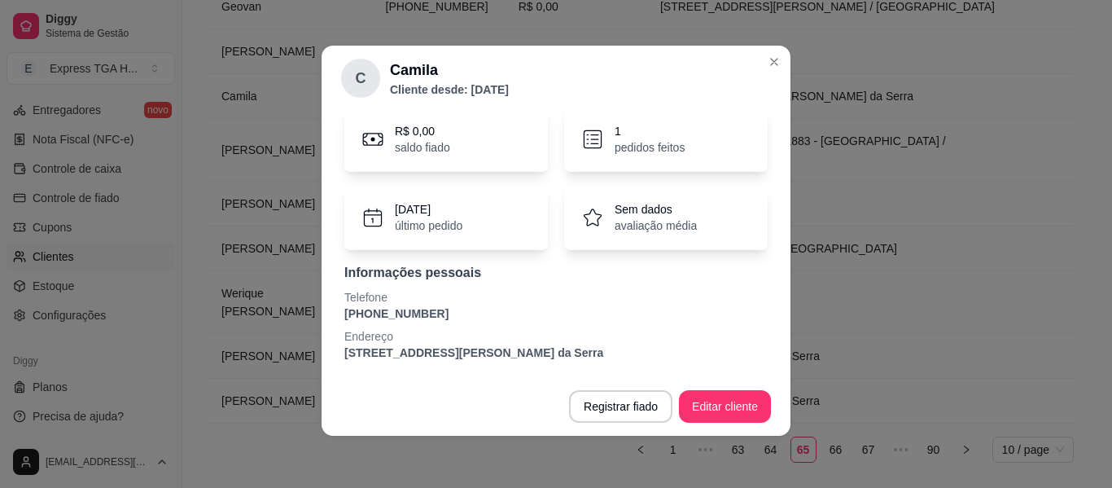
click at [375, 318] on p "[PHONE_NUMBER]" at bounding box center [555, 313] width 423 height 16
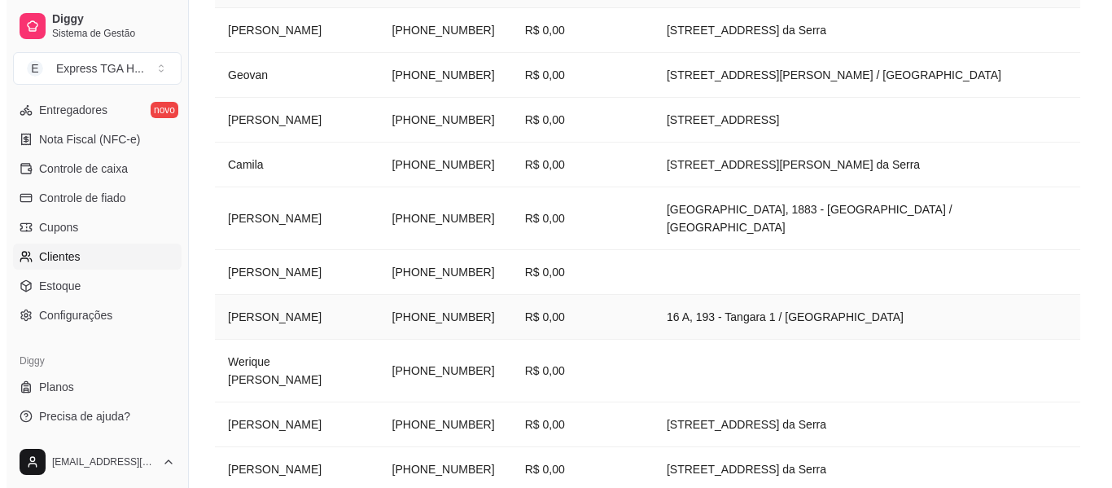
scroll to position [243, 0]
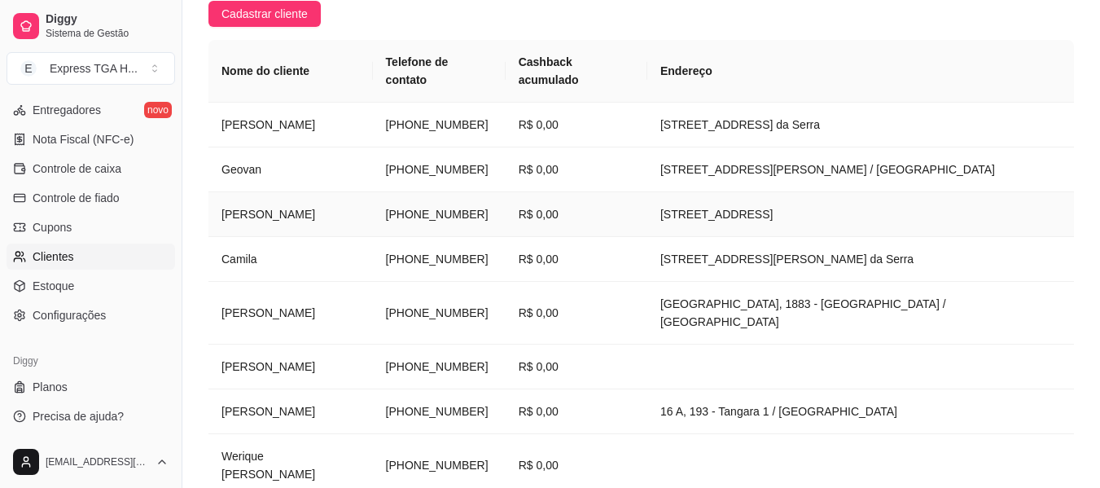
click at [290, 194] on td "[PERSON_NAME]" at bounding box center [290, 214] width 164 height 45
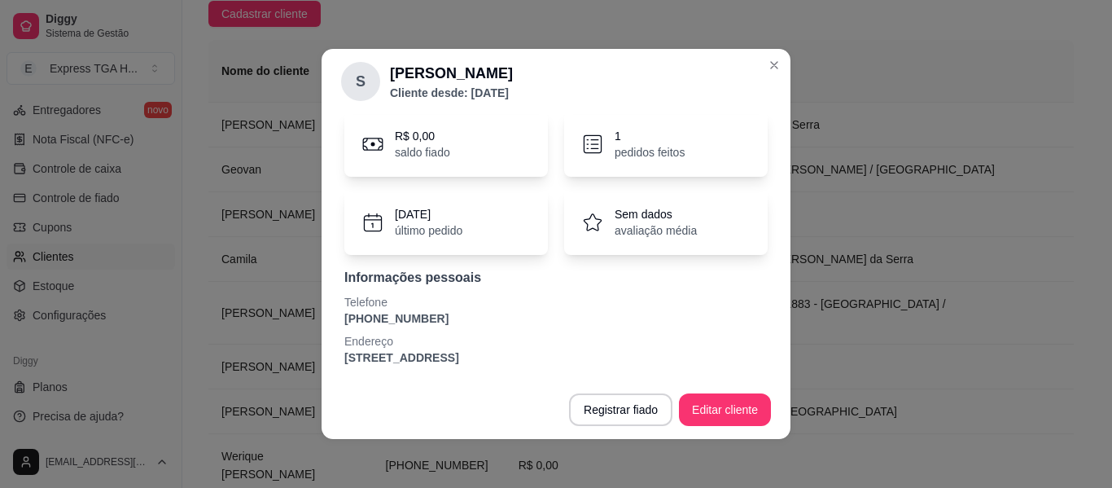
scroll to position [141, 0]
click at [411, 323] on p "[PHONE_NUMBER]" at bounding box center [555, 317] width 423 height 16
